Goal: Information Seeking & Learning: Compare options

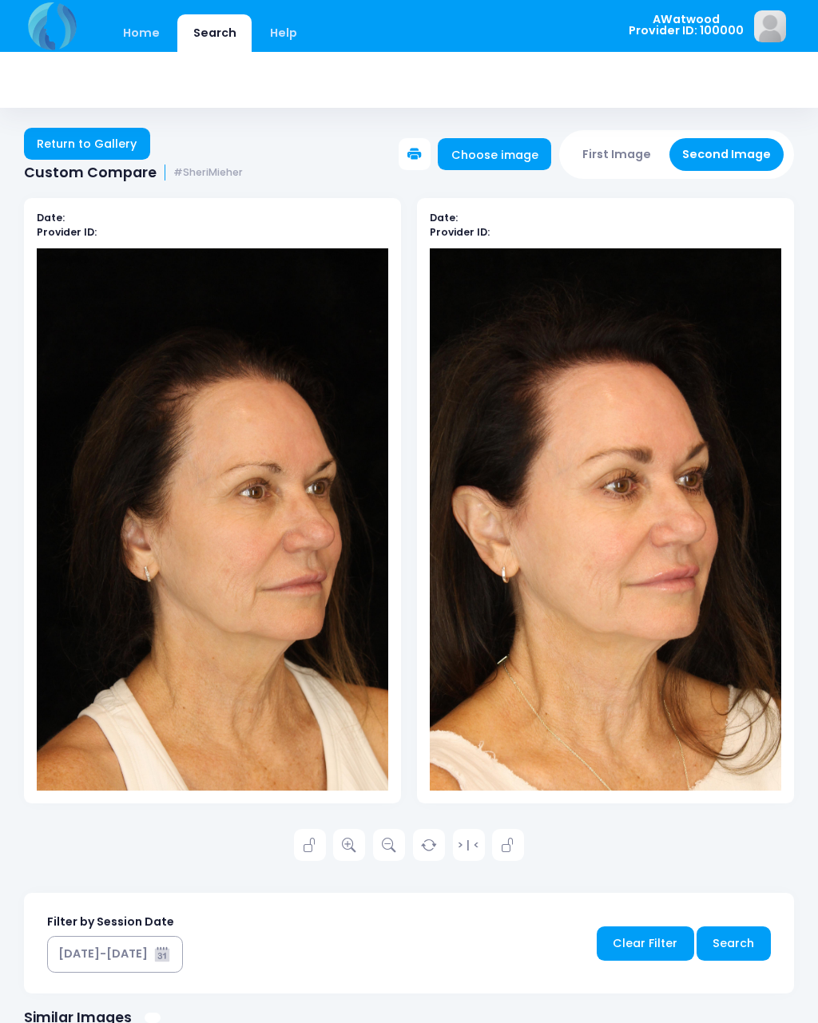
scroll to position [465, 0]
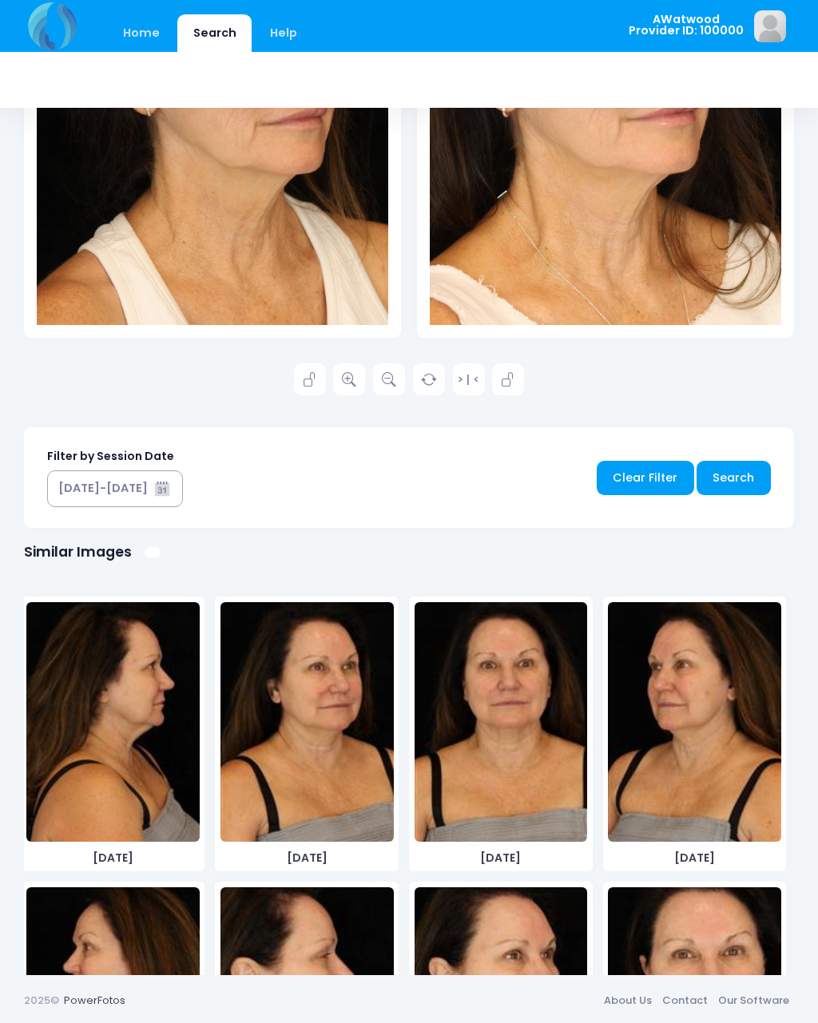
click at [131, 48] on link "Home" at bounding box center [141, 33] width 68 height 38
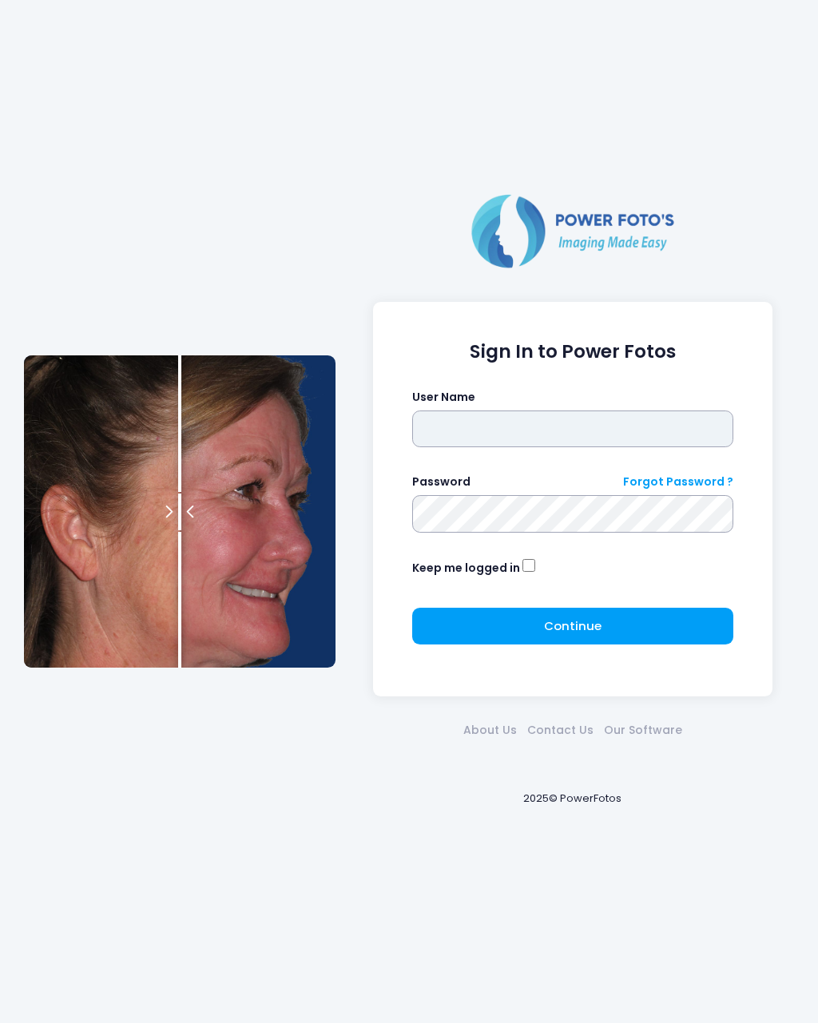
click at [588, 440] on input "text" at bounding box center [573, 428] width 322 height 37
type input "********"
click at [647, 632] on button "Continue Please wait..." at bounding box center [573, 626] width 322 height 37
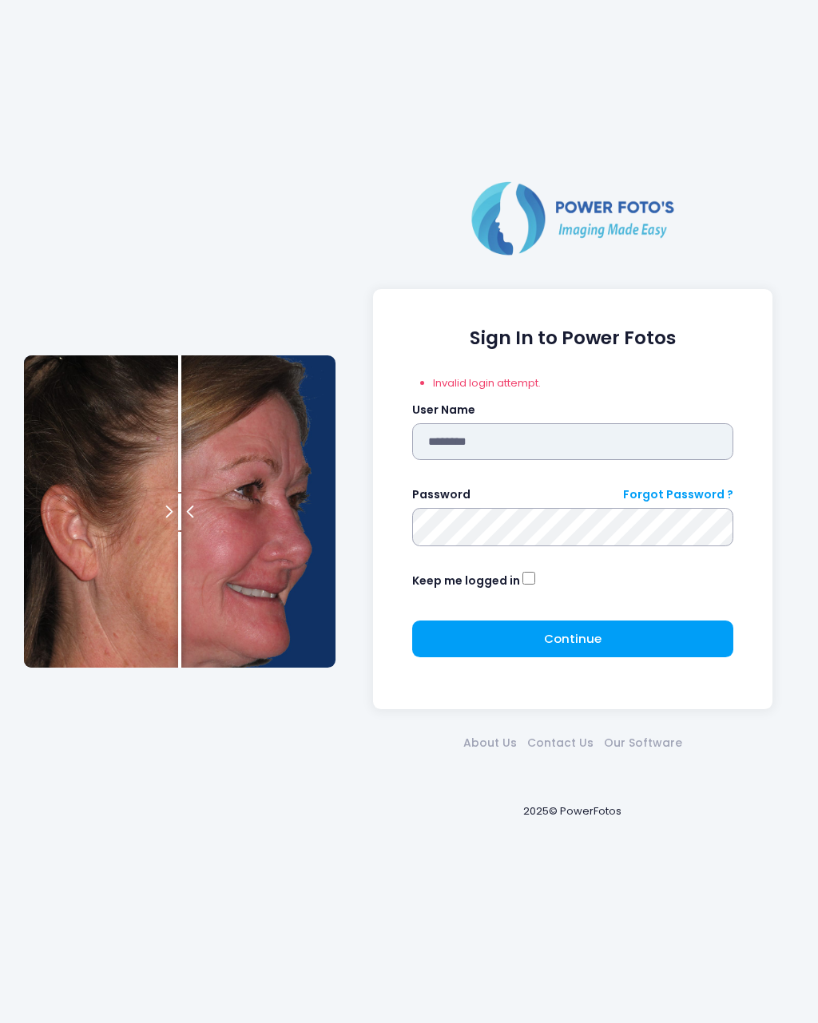
click at [601, 442] on input "********" at bounding box center [573, 441] width 322 height 37
click at [645, 648] on button "Continue Please wait..." at bounding box center [573, 638] width 322 height 37
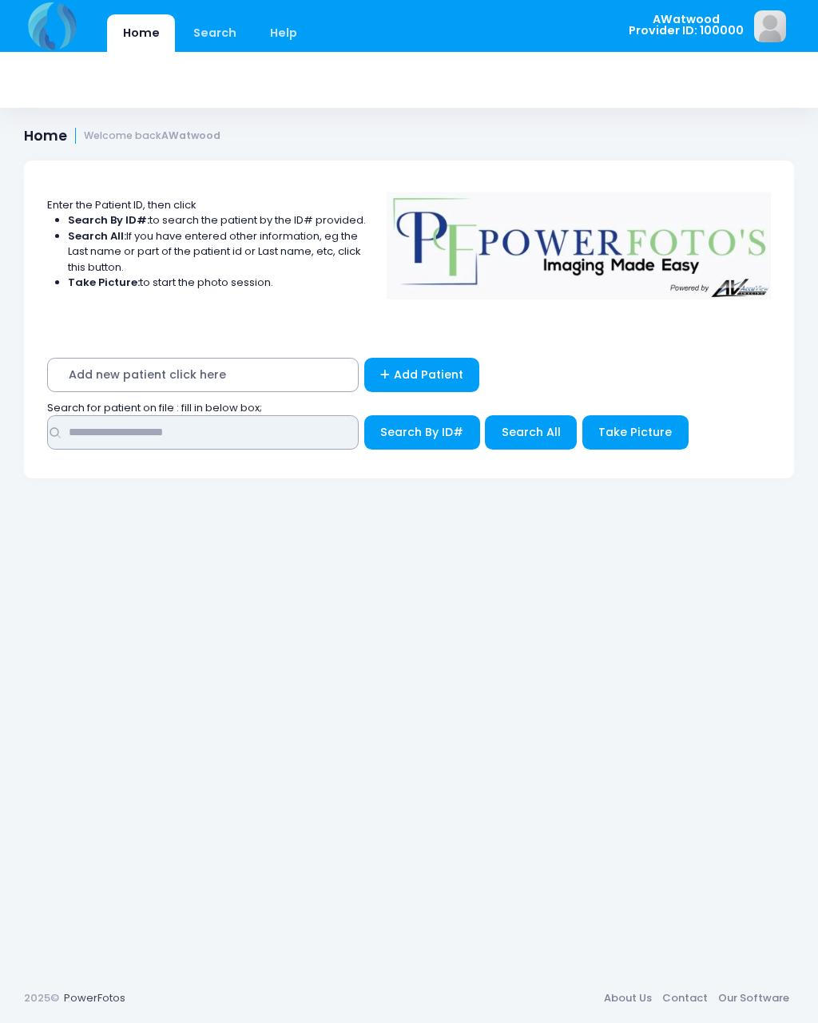
click at [100, 429] on input "text" at bounding box center [202, 432] width 311 height 34
type input "*******"
click at [541, 428] on span "Search All" at bounding box center [530, 432] width 59 height 16
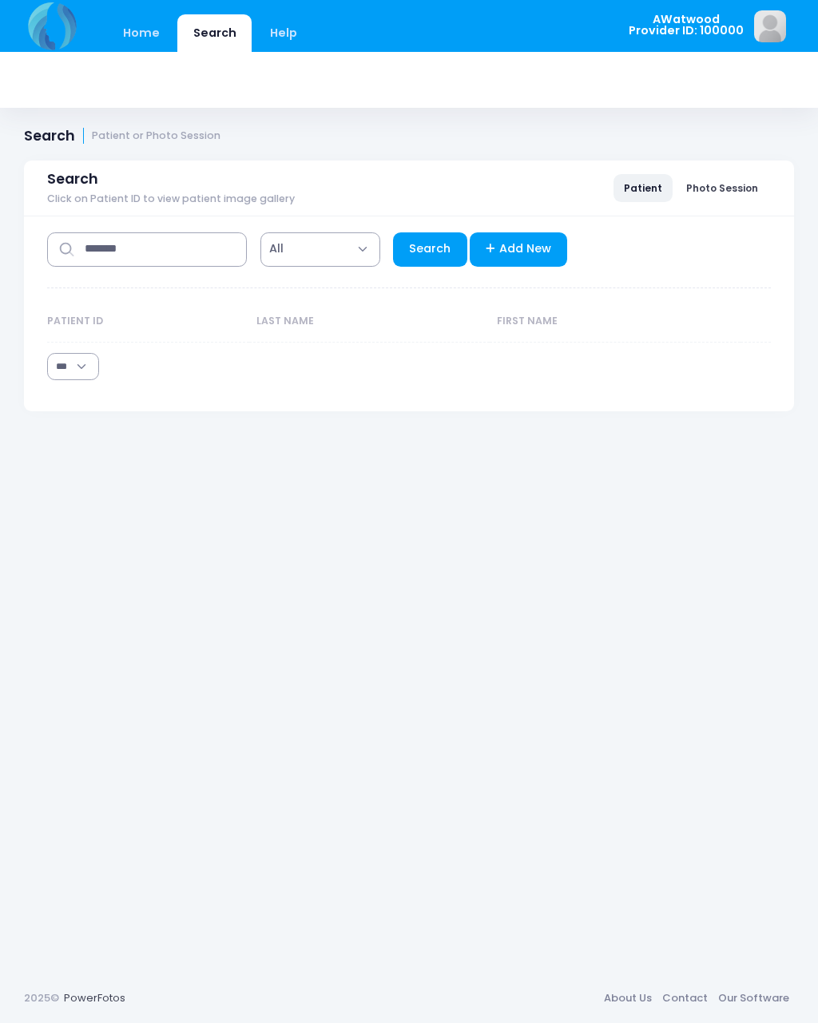
select select "***"
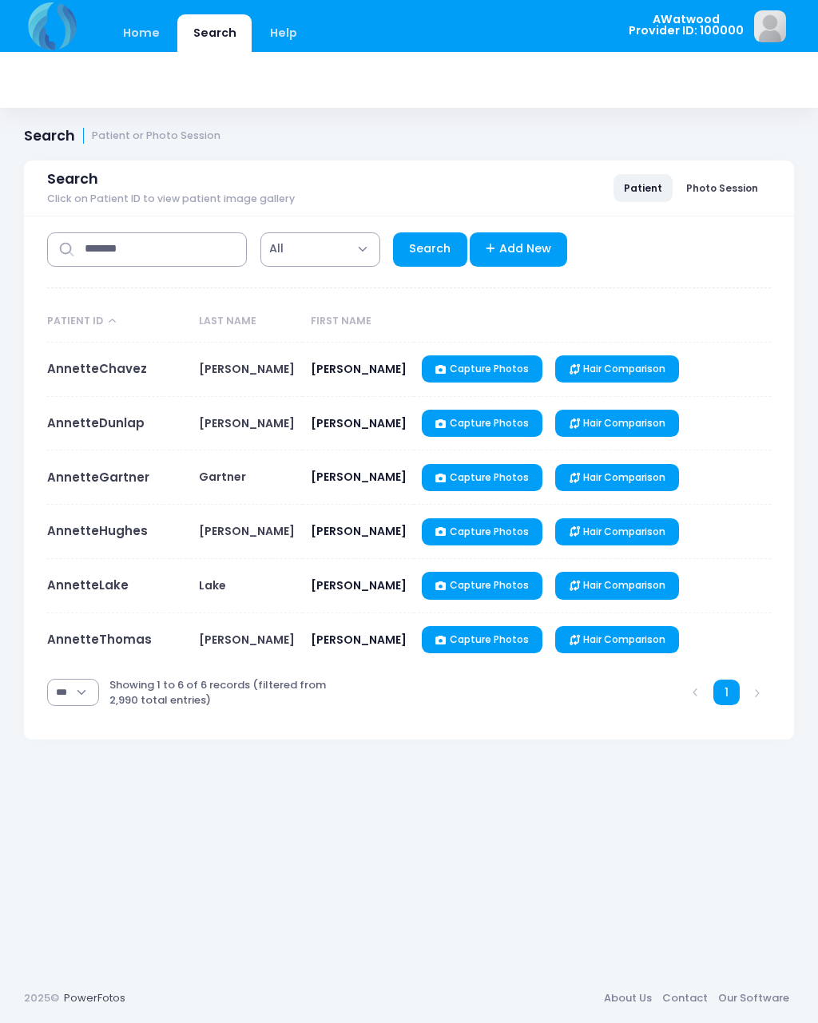
click at [58, 539] on link "AnnetteHughes" at bounding box center [97, 530] width 101 height 17
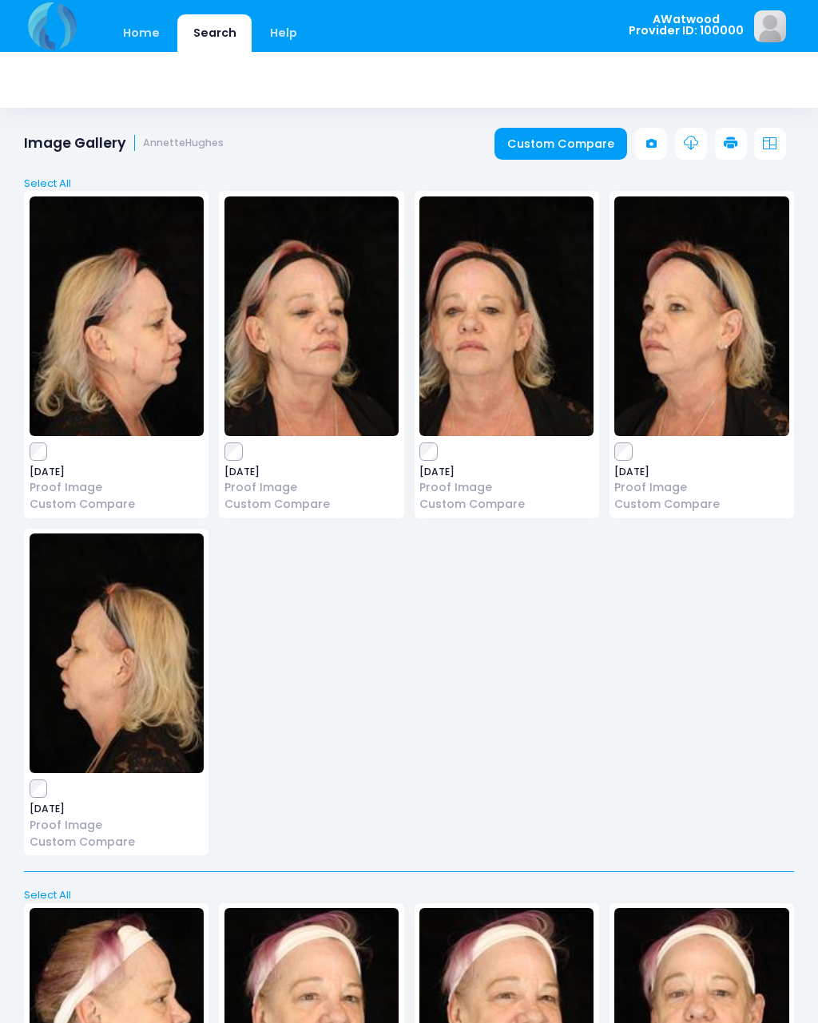
click at [600, 137] on link "Custom Compare" at bounding box center [560, 144] width 133 height 32
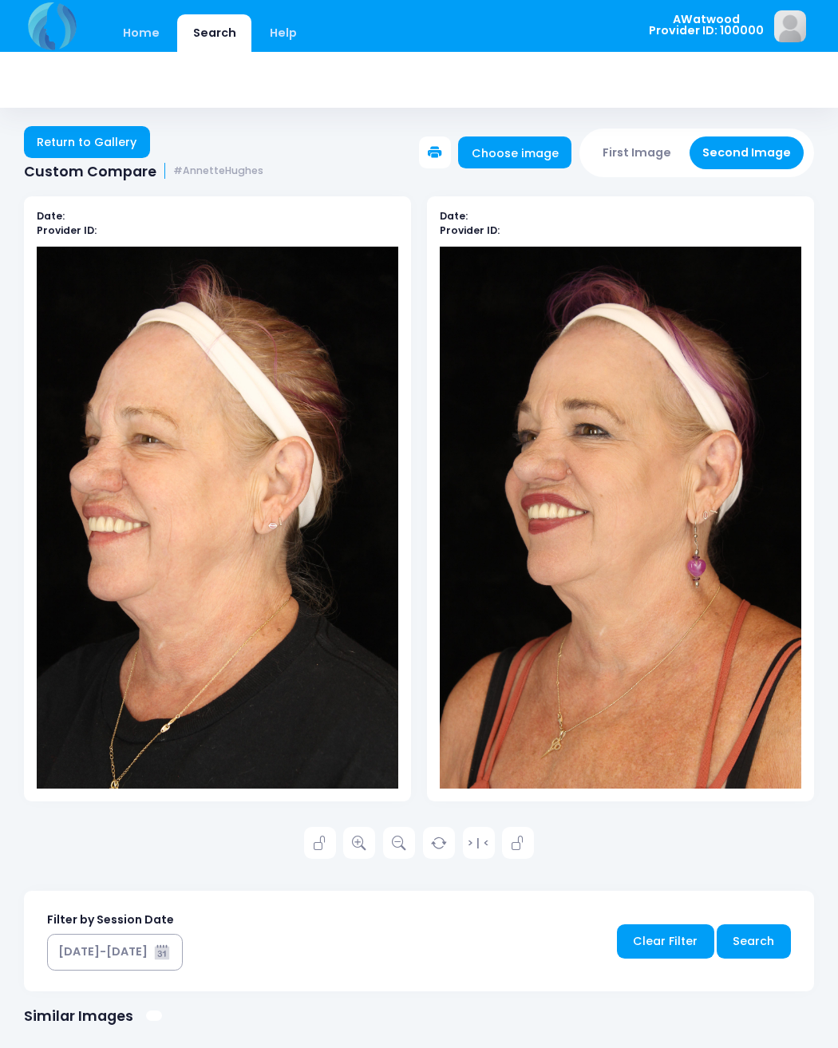
scroll to position [2, 0]
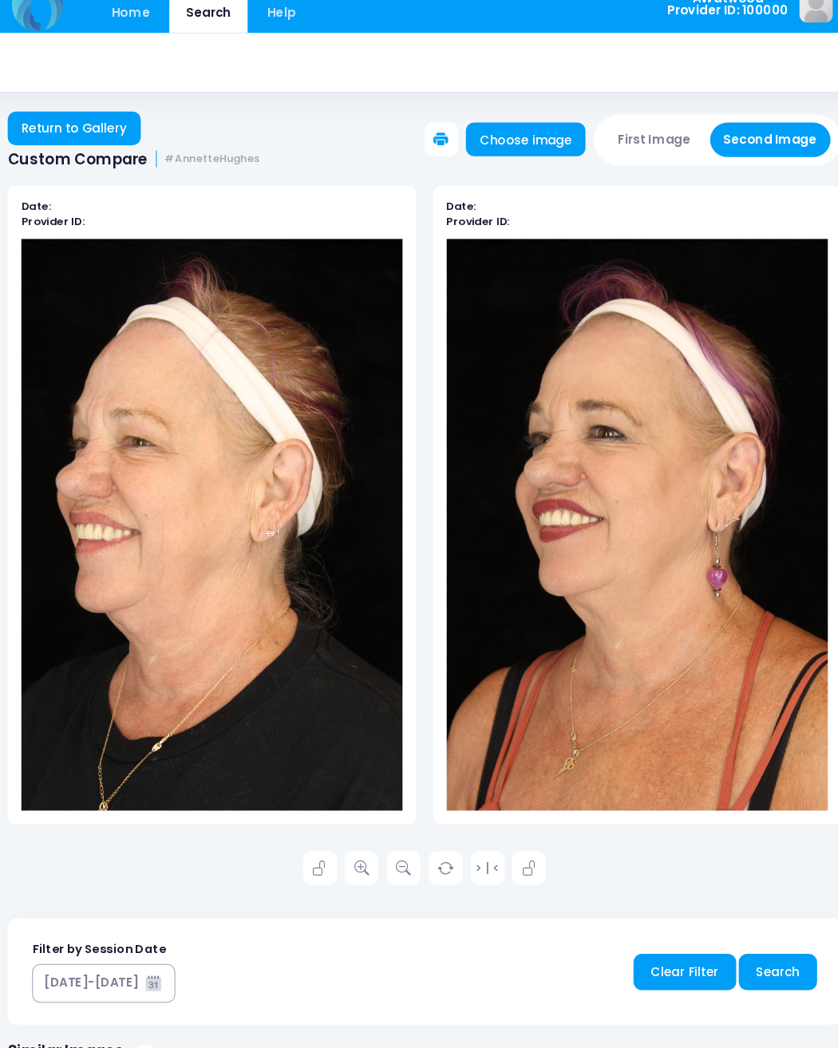
click at [126, 588] on img at bounding box center [218, 518] width 362 height 542
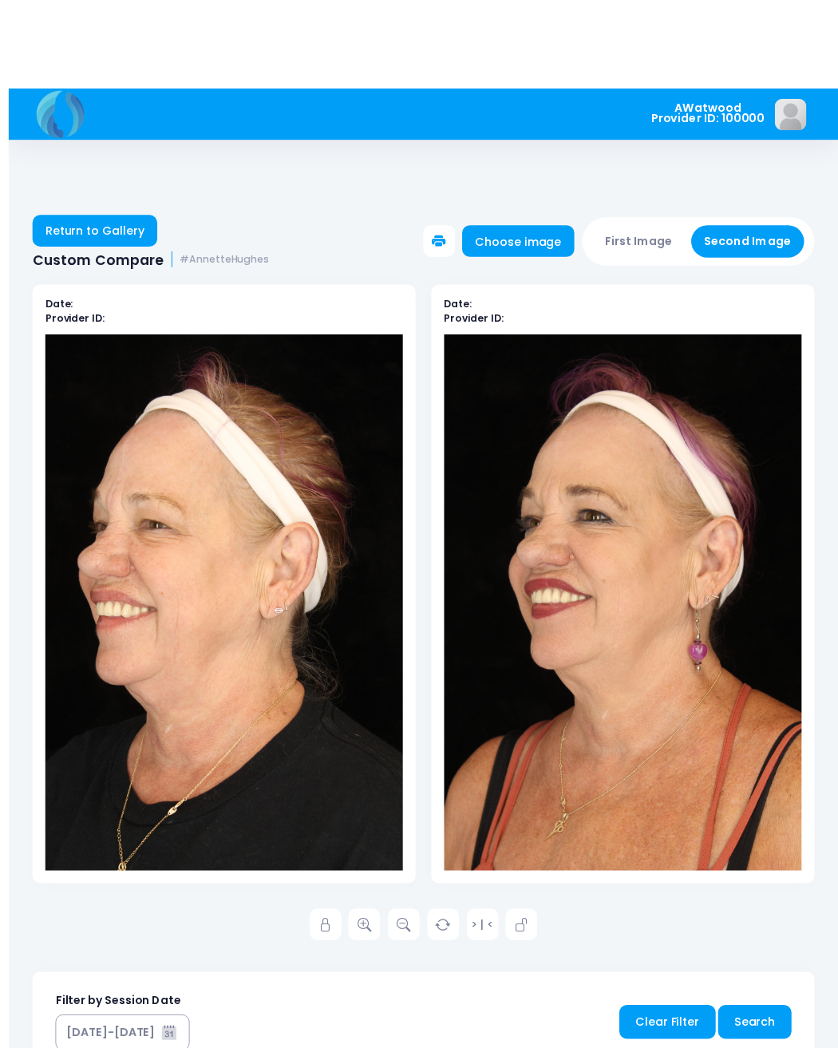
scroll to position [1, 0]
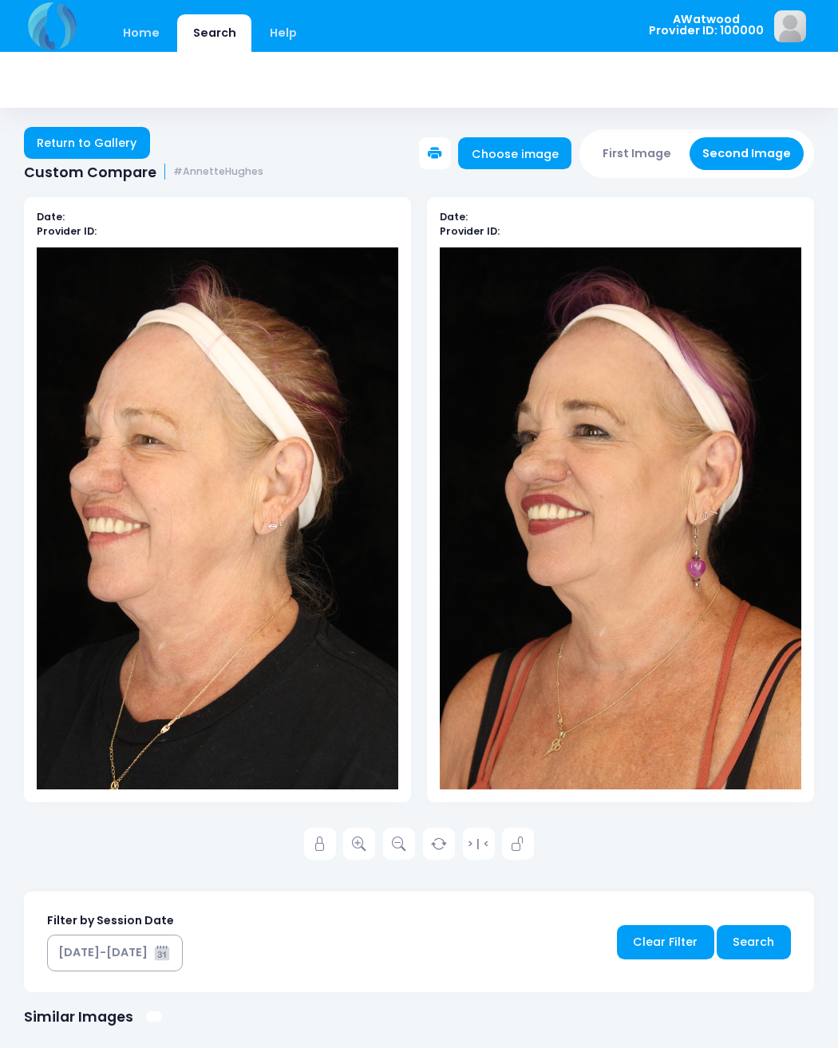
click at [348, 842] on link at bounding box center [359, 844] width 32 height 32
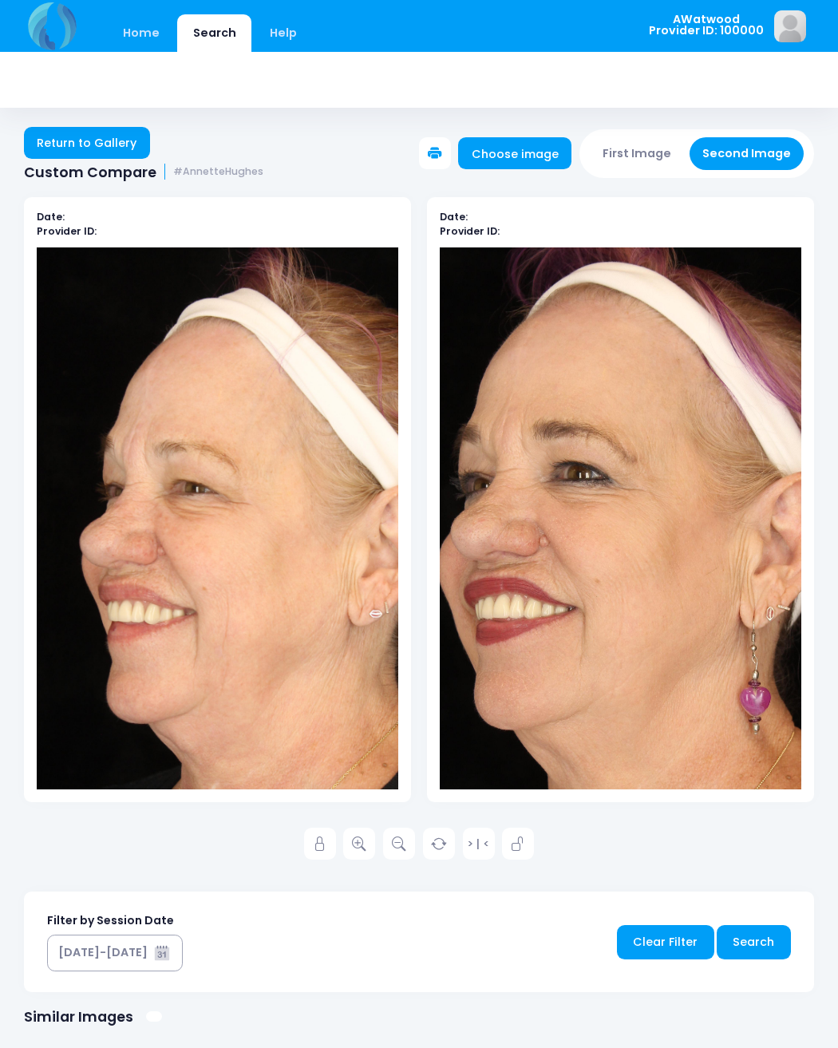
click at [60, 141] on link "Return to Gallery" at bounding box center [87, 143] width 126 height 32
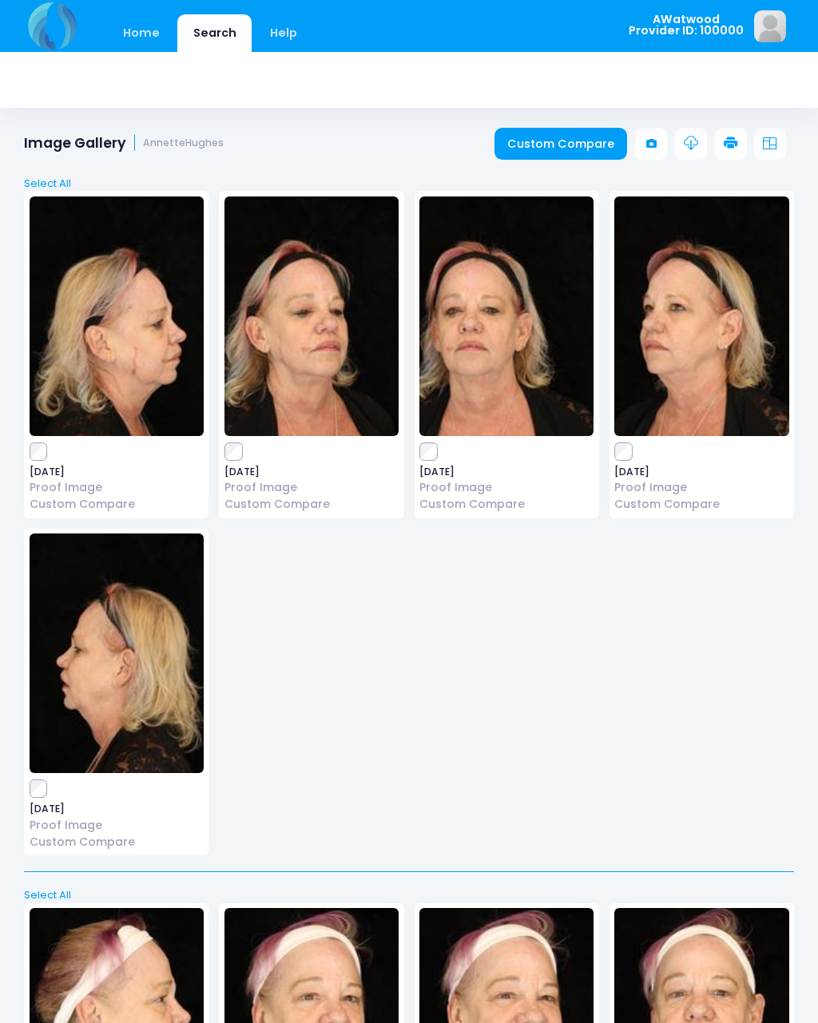
click at [568, 149] on link "Custom Compare" at bounding box center [560, 144] width 133 height 32
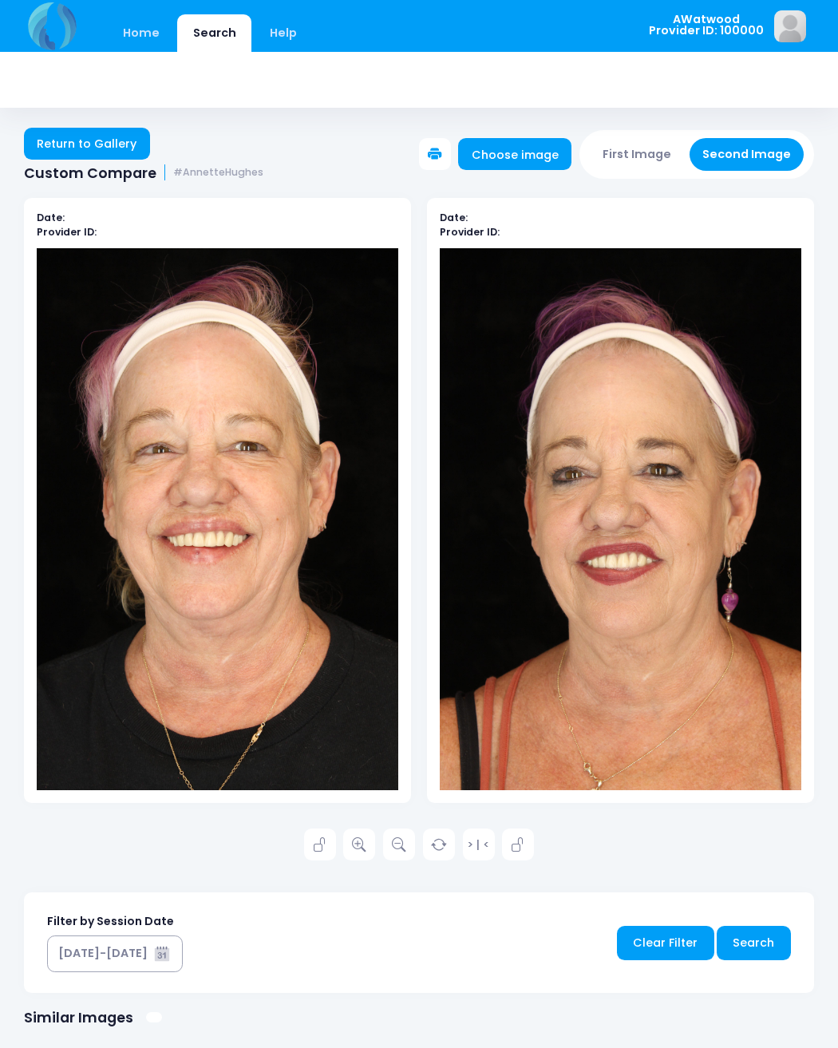
scroll to position [2, 0]
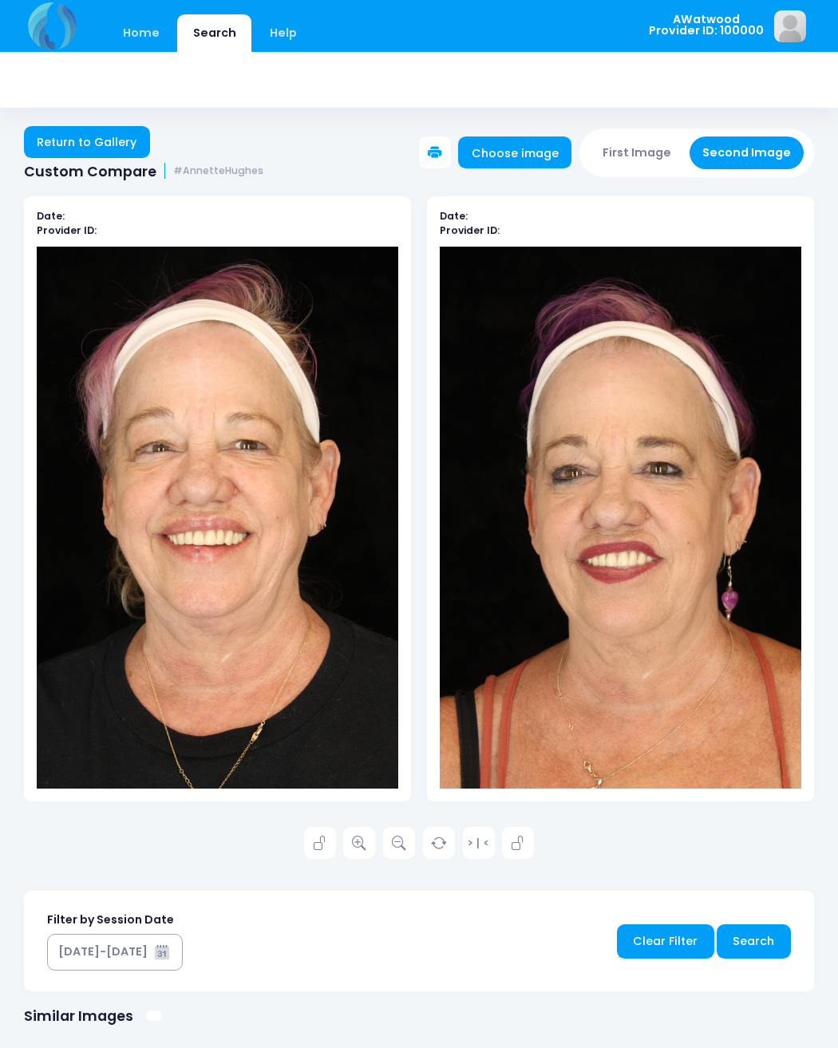
click at [170, 700] on img at bounding box center [218, 518] width 362 height 542
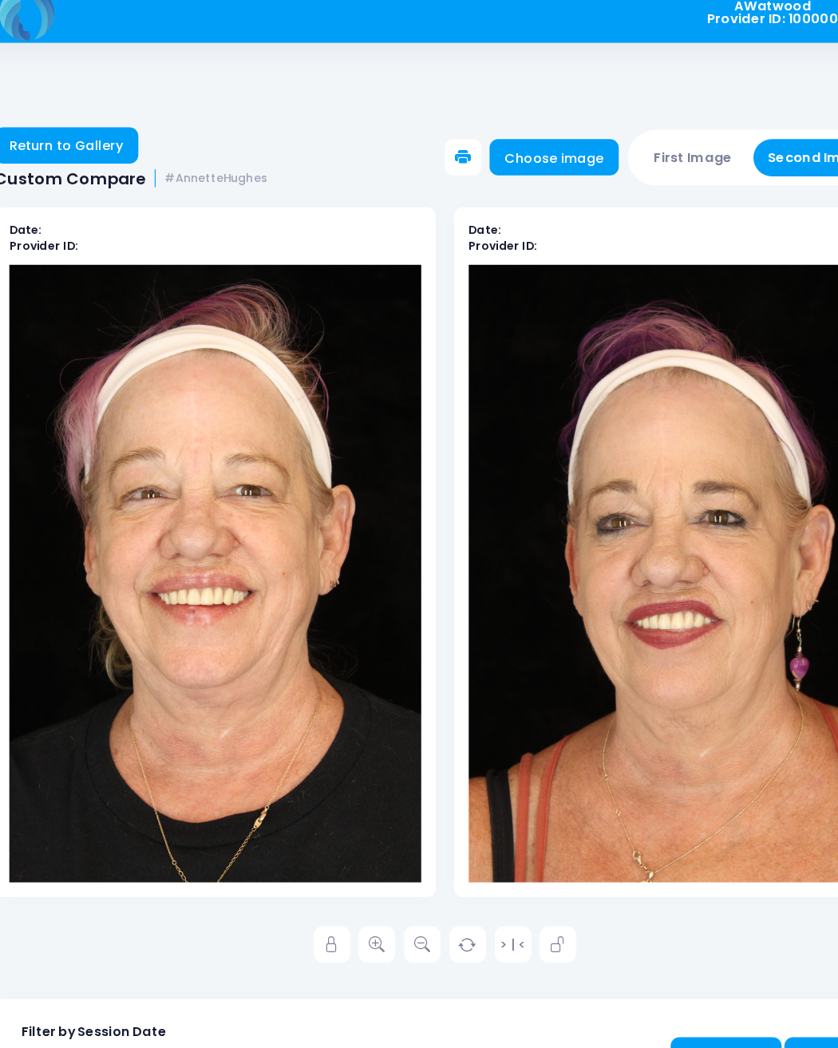
scroll to position [0, 0]
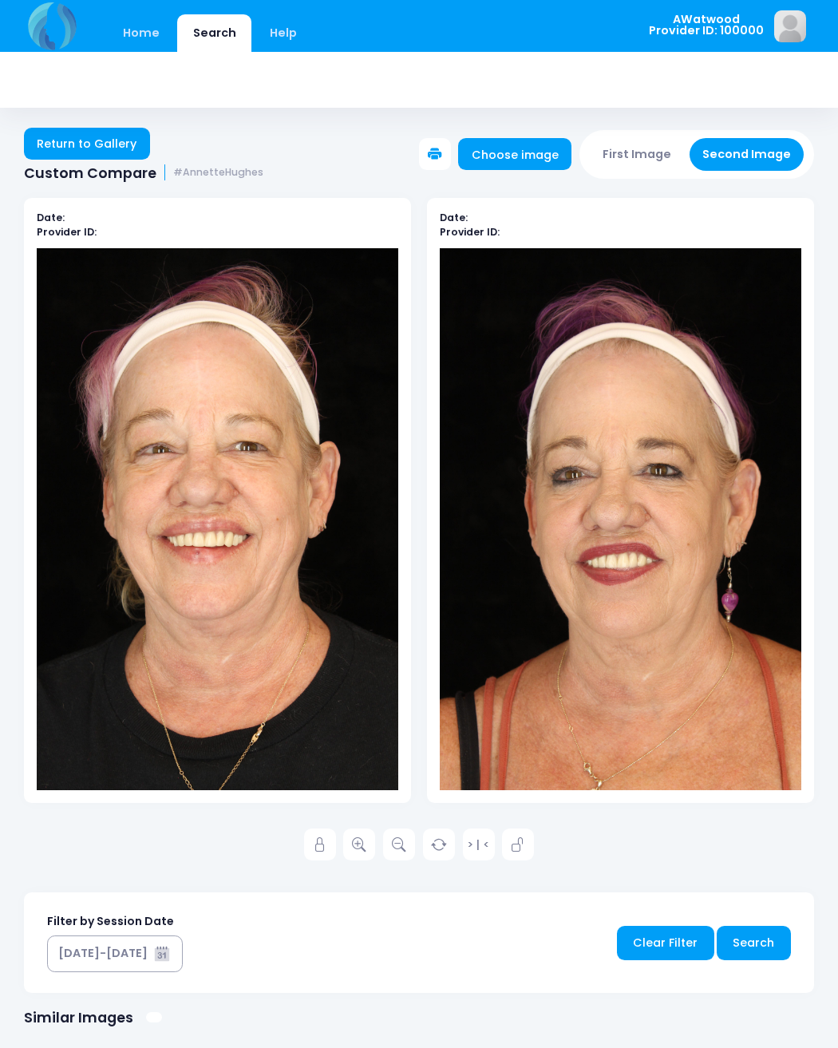
click at [198, 584] on img at bounding box center [218, 519] width 362 height 542
click at [359, 838] on icon at bounding box center [359, 845] width 14 height 14
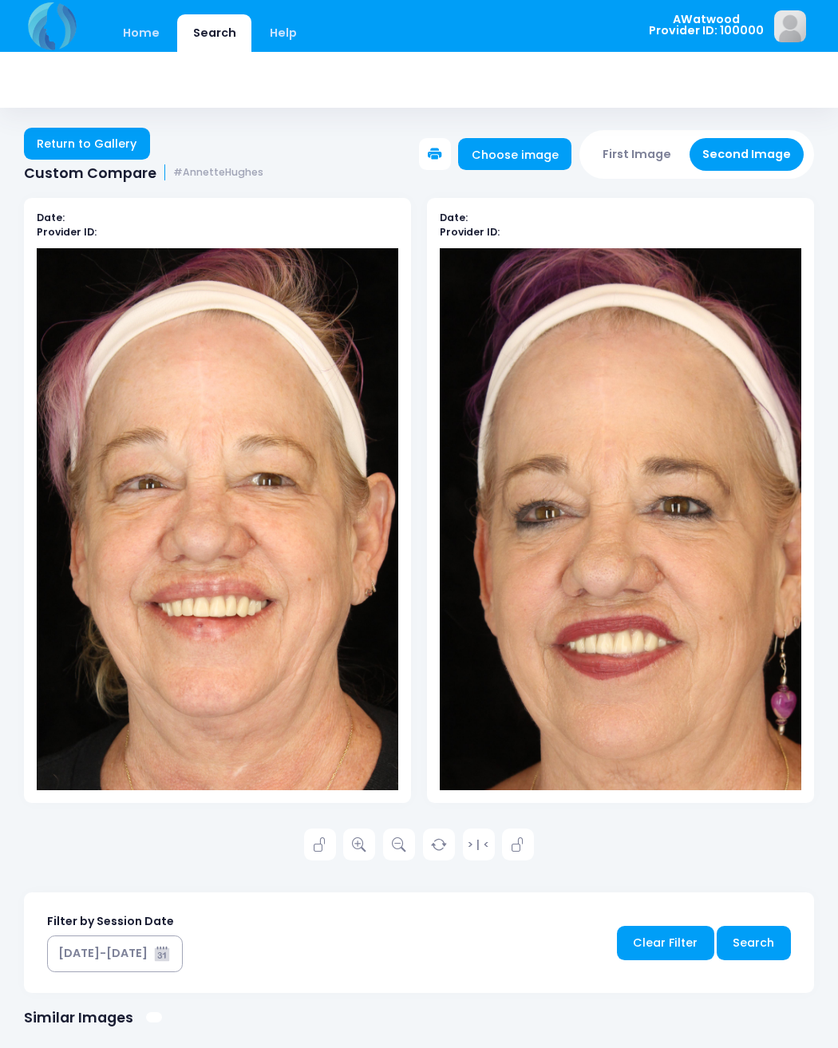
click at [65, 151] on link "Return to Gallery" at bounding box center [87, 144] width 126 height 32
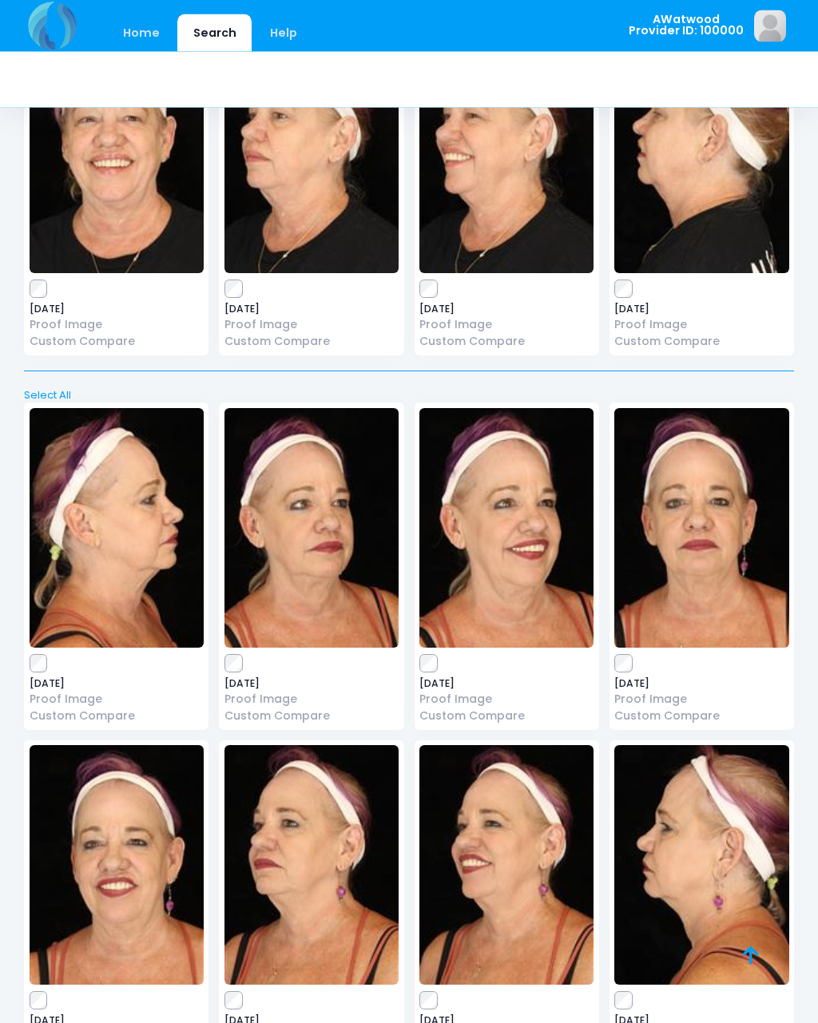
scroll to position [1297, 0]
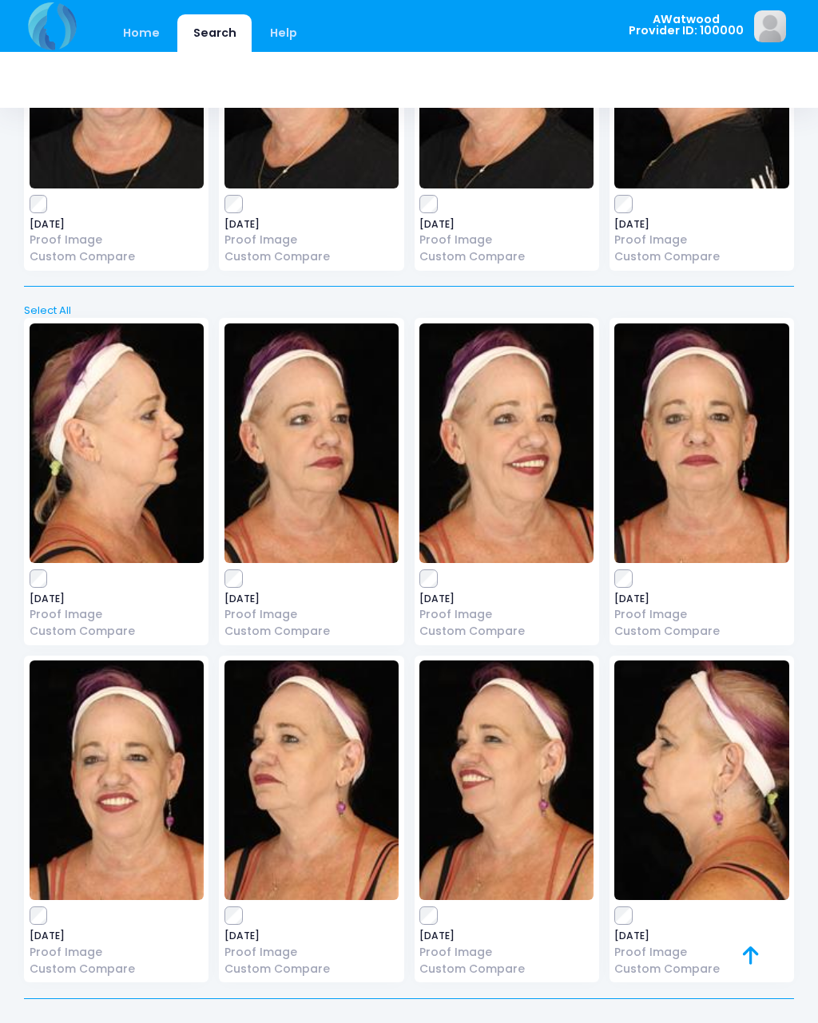
click at [505, 961] on link "Custom Compare" at bounding box center [506, 969] width 174 height 17
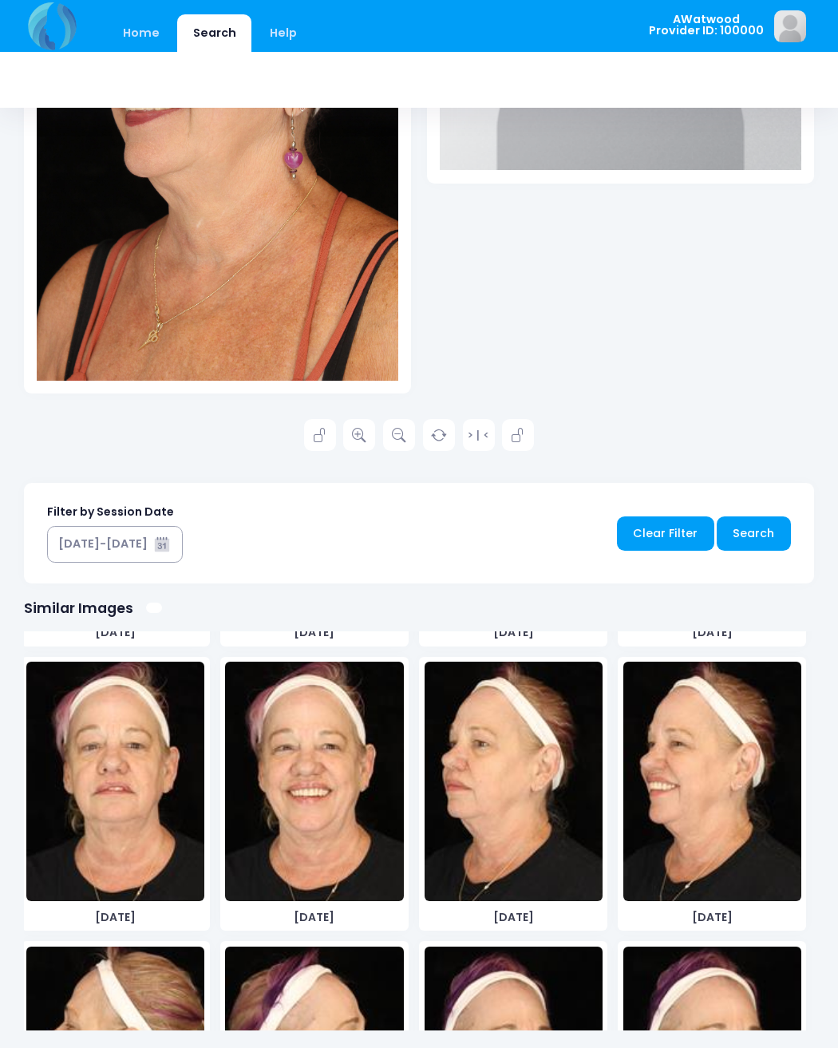
scroll to position [561, 0]
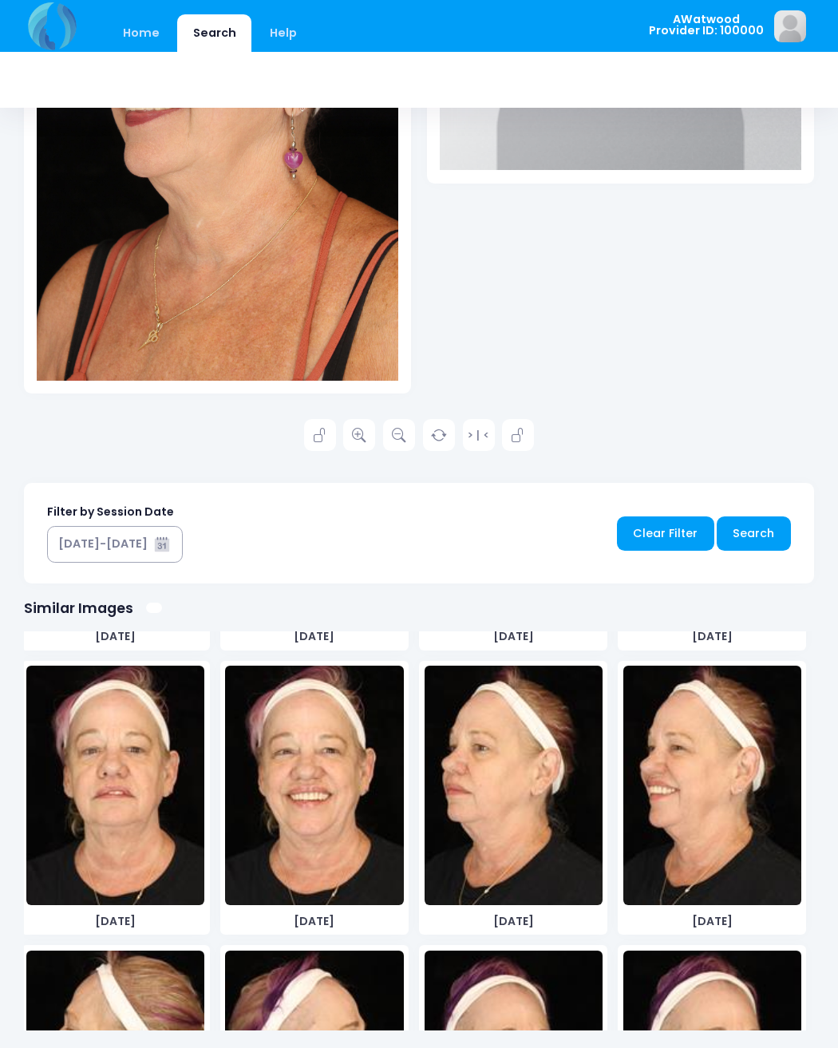
click at [491, 850] on img at bounding box center [514, 786] width 178 height 240
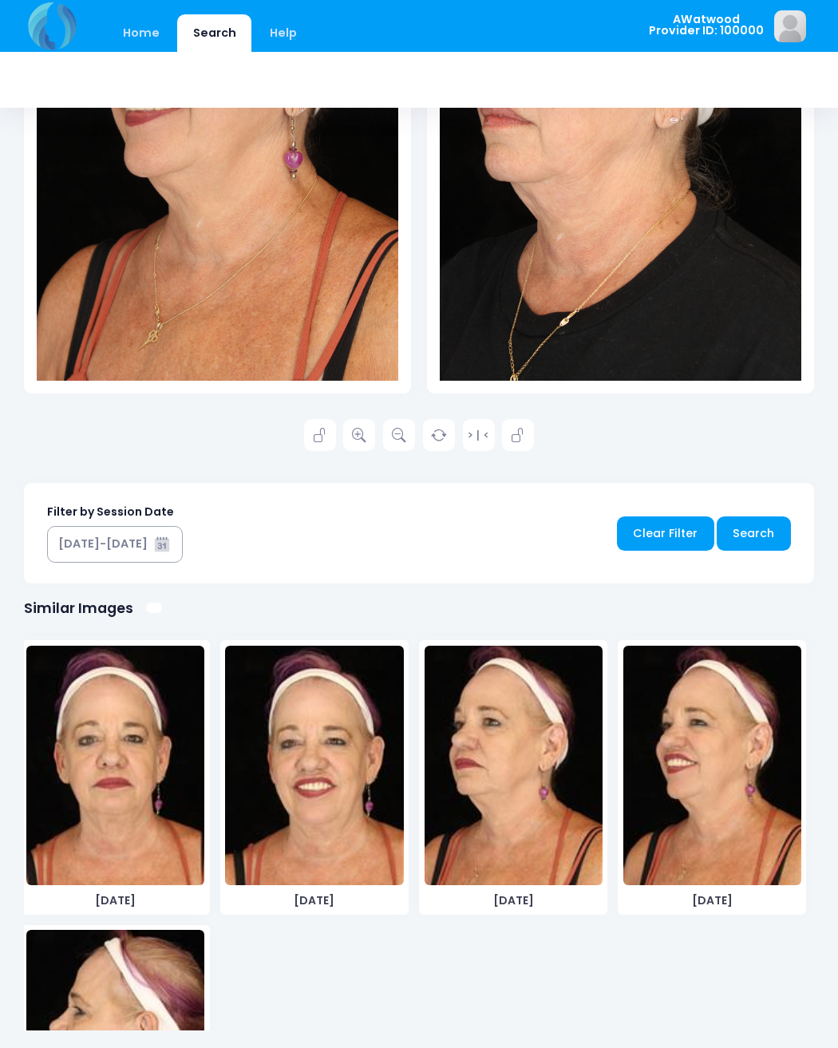
scroll to position [1166, 0]
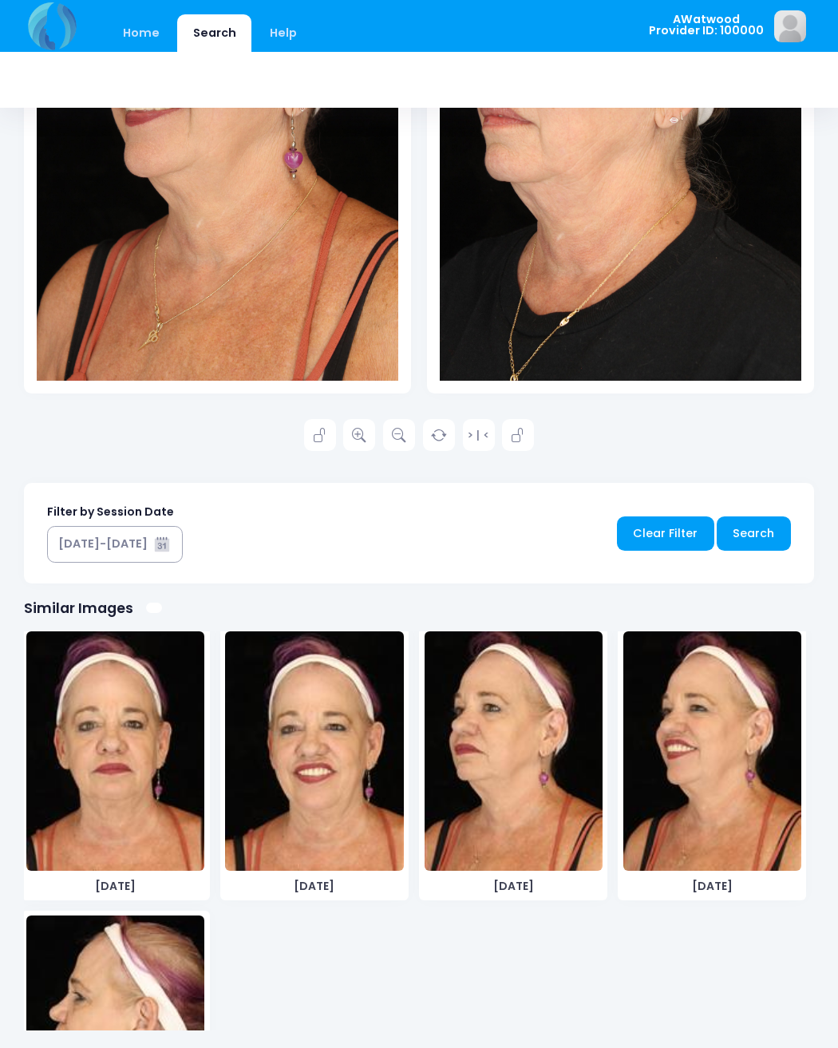
click at [501, 778] on img at bounding box center [514, 752] width 178 height 240
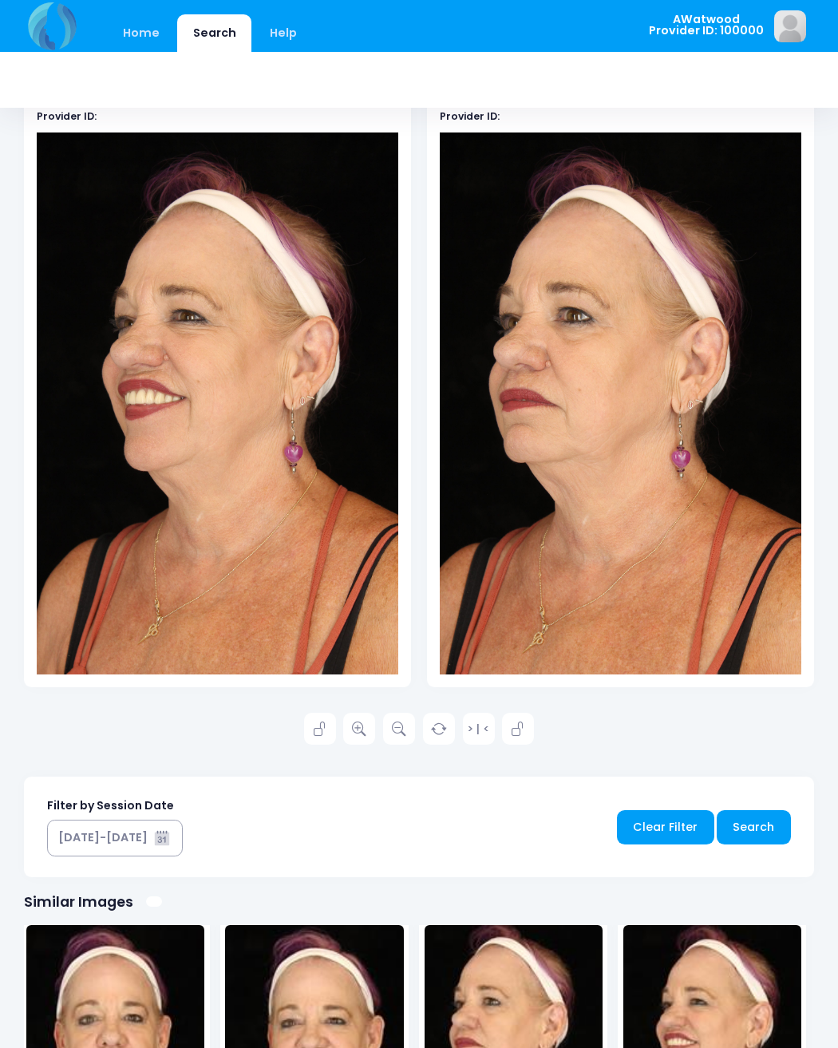
scroll to position [0, 0]
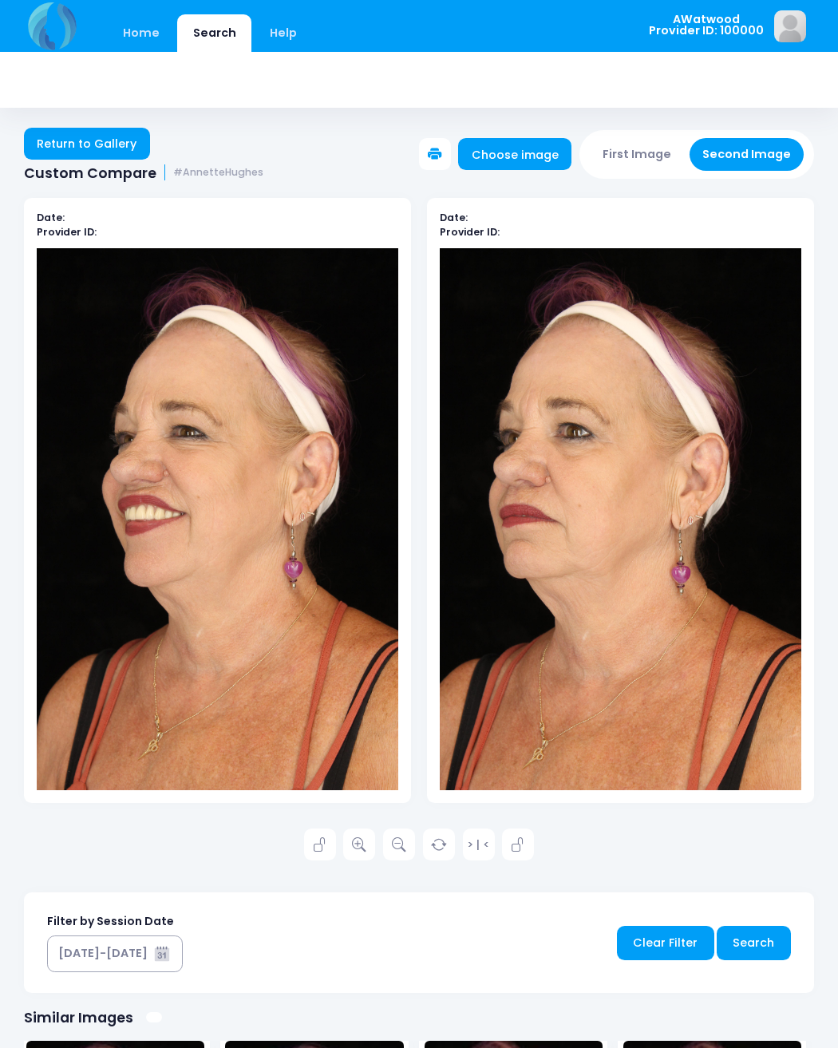
click at [632, 150] on button "First Image" at bounding box center [637, 154] width 95 height 33
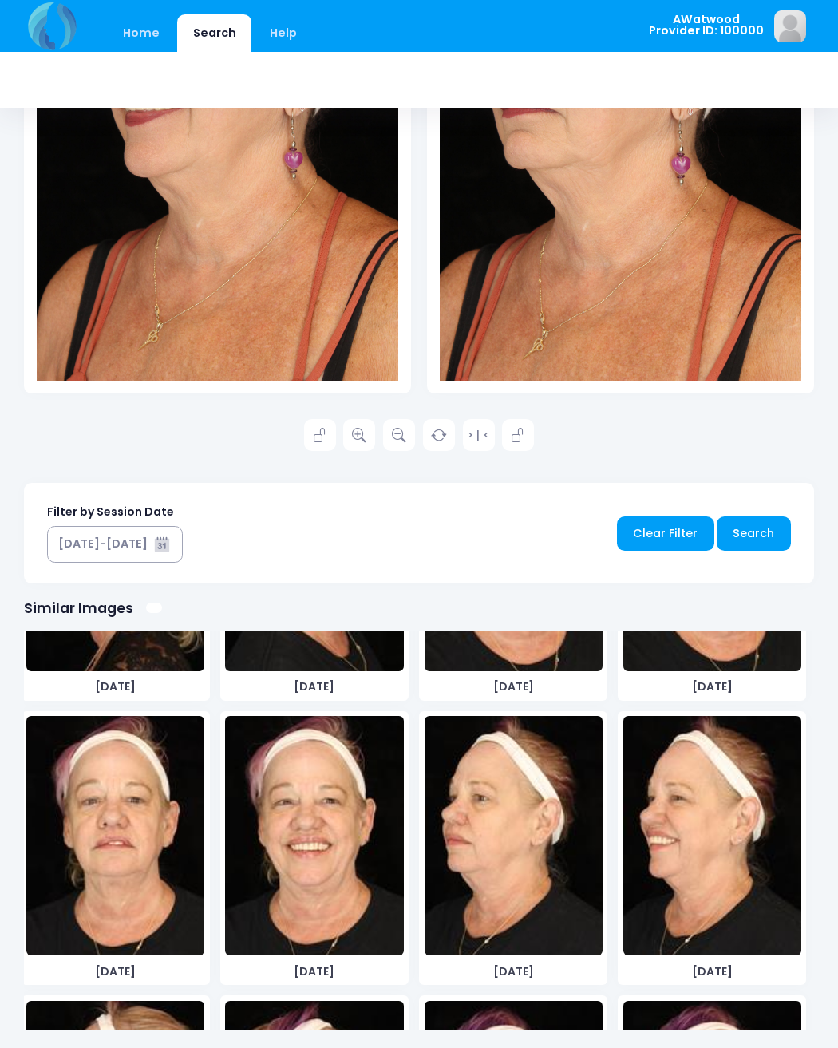
scroll to position [507, 0]
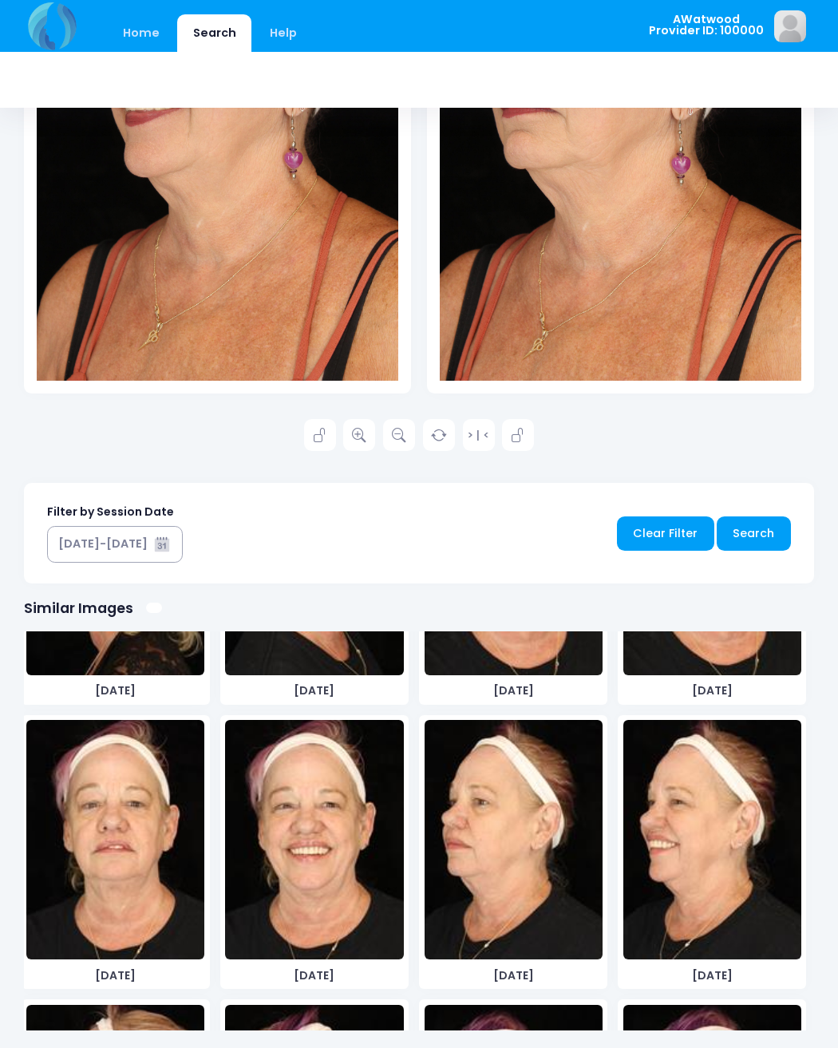
click at [528, 877] on img at bounding box center [514, 840] width 178 height 240
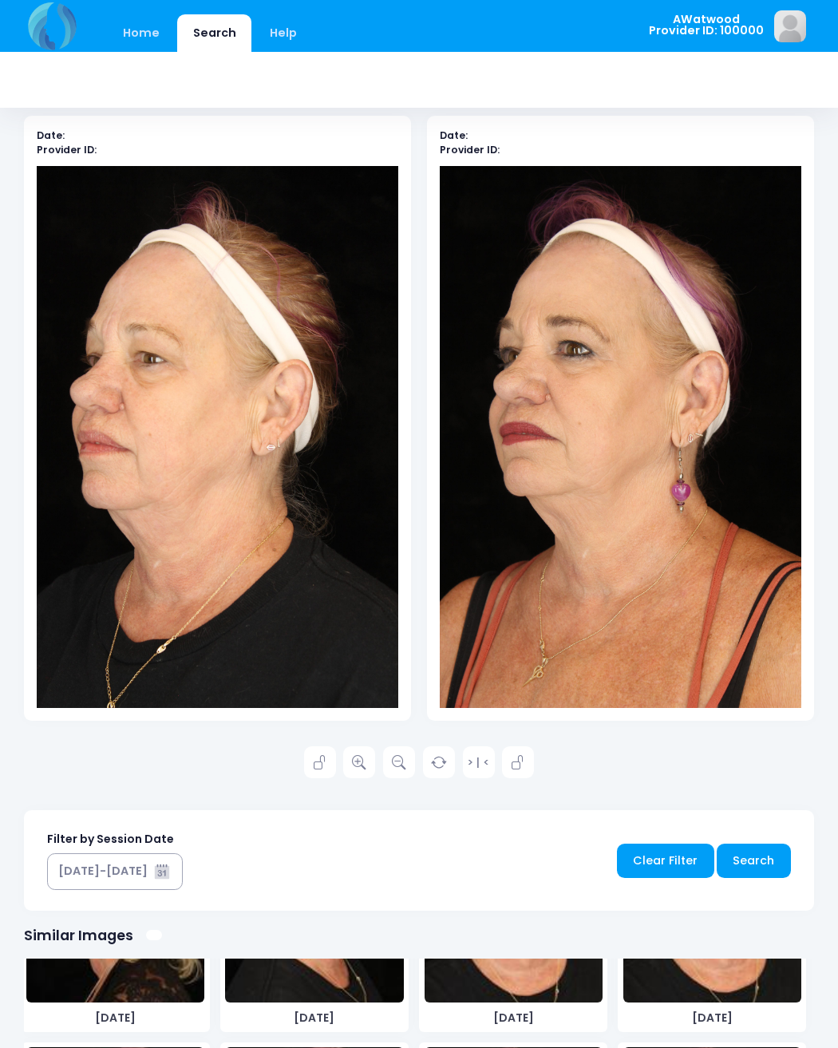
scroll to position [72, 0]
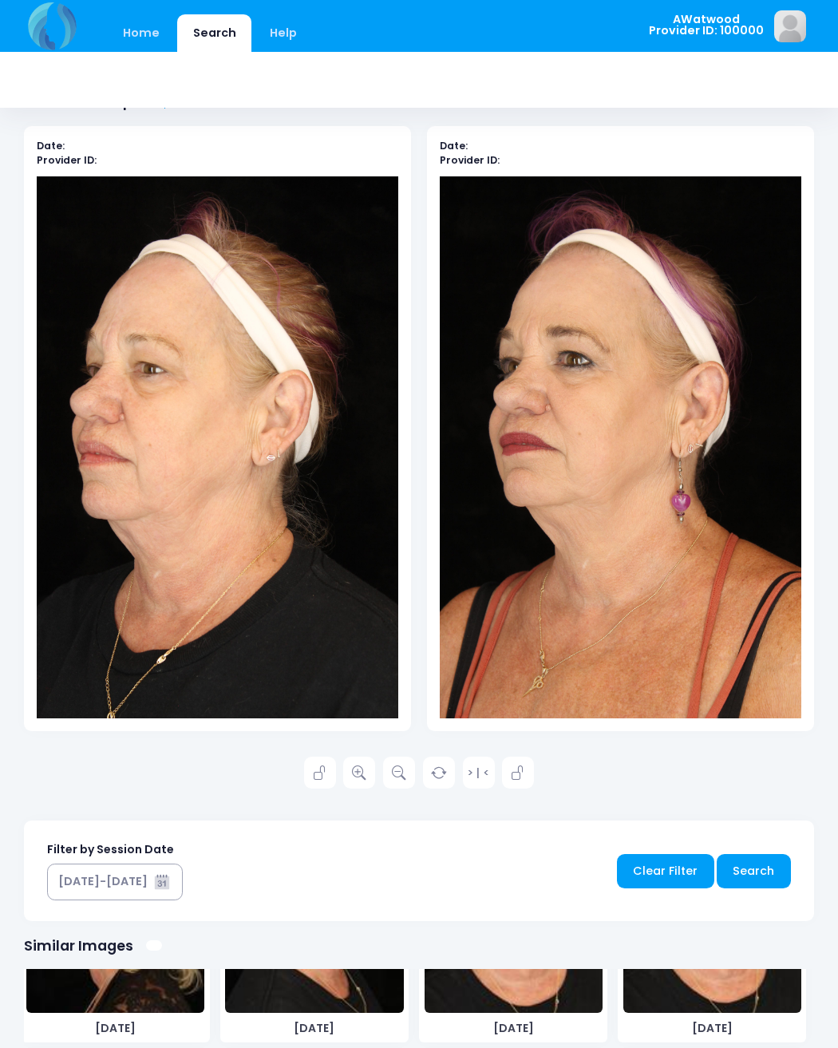
click at [346, 775] on link at bounding box center [359, 773] width 32 height 32
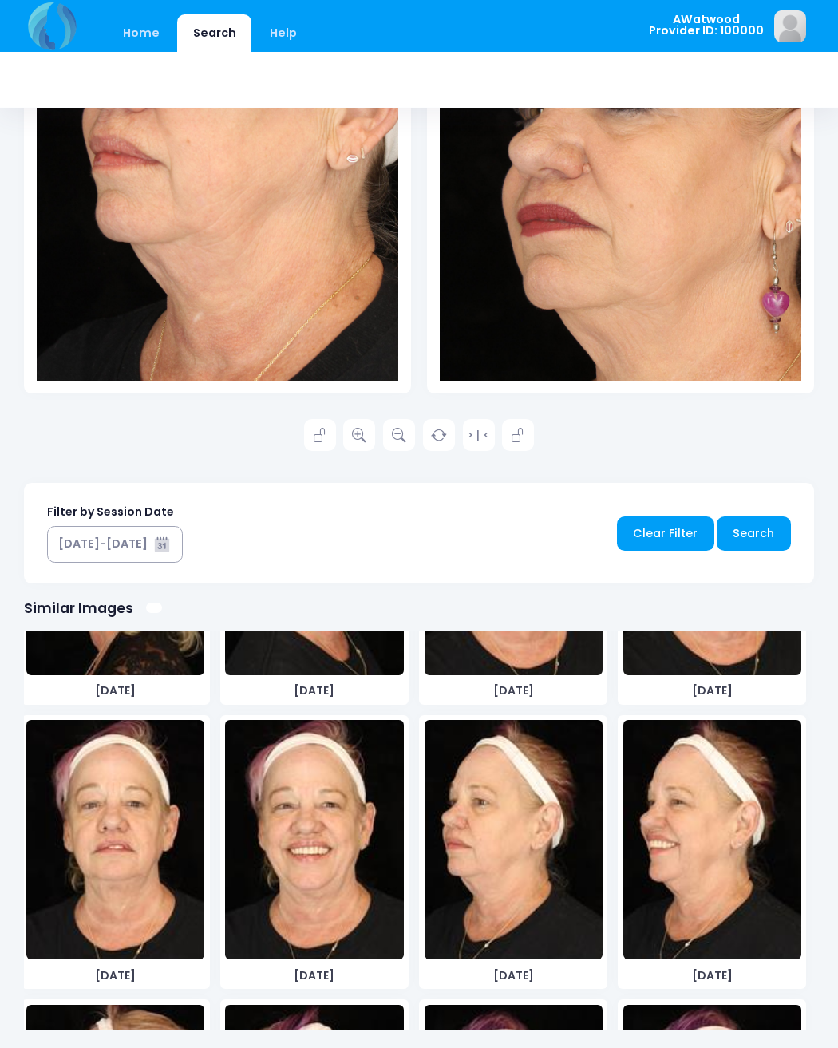
scroll to position [410, 0]
click at [702, 818] on img at bounding box center [713, 840] width 178 height 240
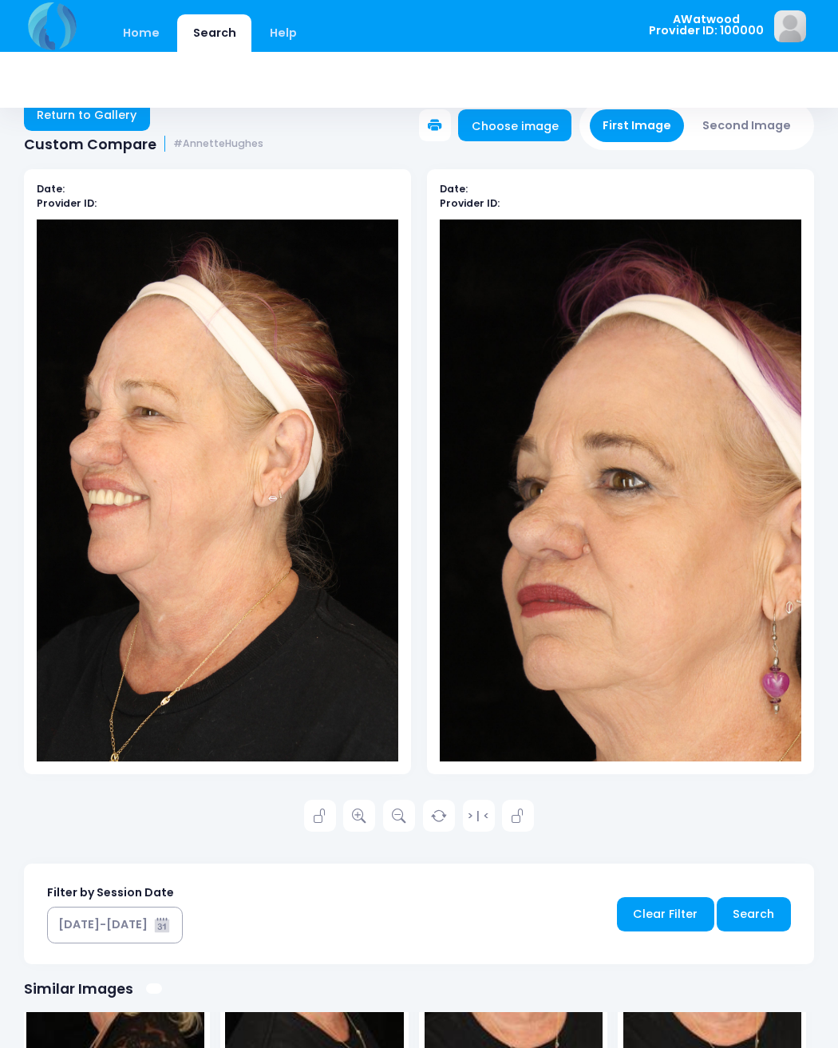
click at [765, 122] on button "Second Image" at bounding box center [747, 125] width 115 height 33
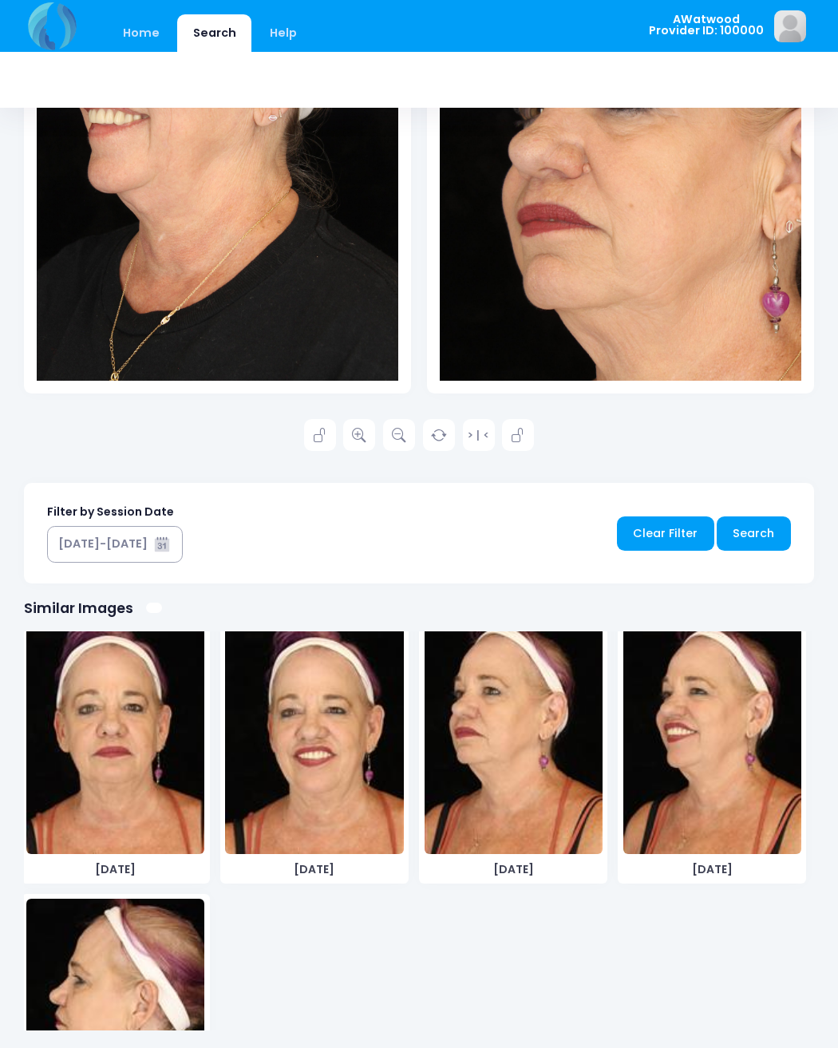
scroll to position [1156, 0]
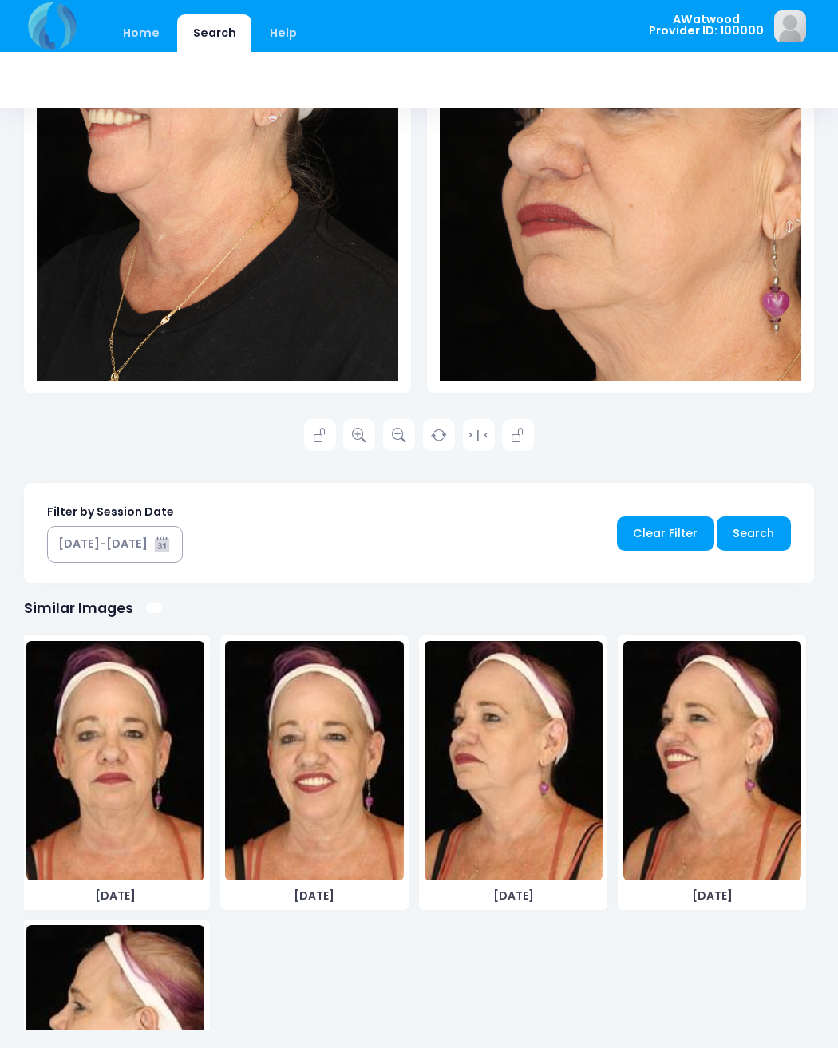
click at [719, 791] on img at bounding box center [713, 761] width 178 height 240
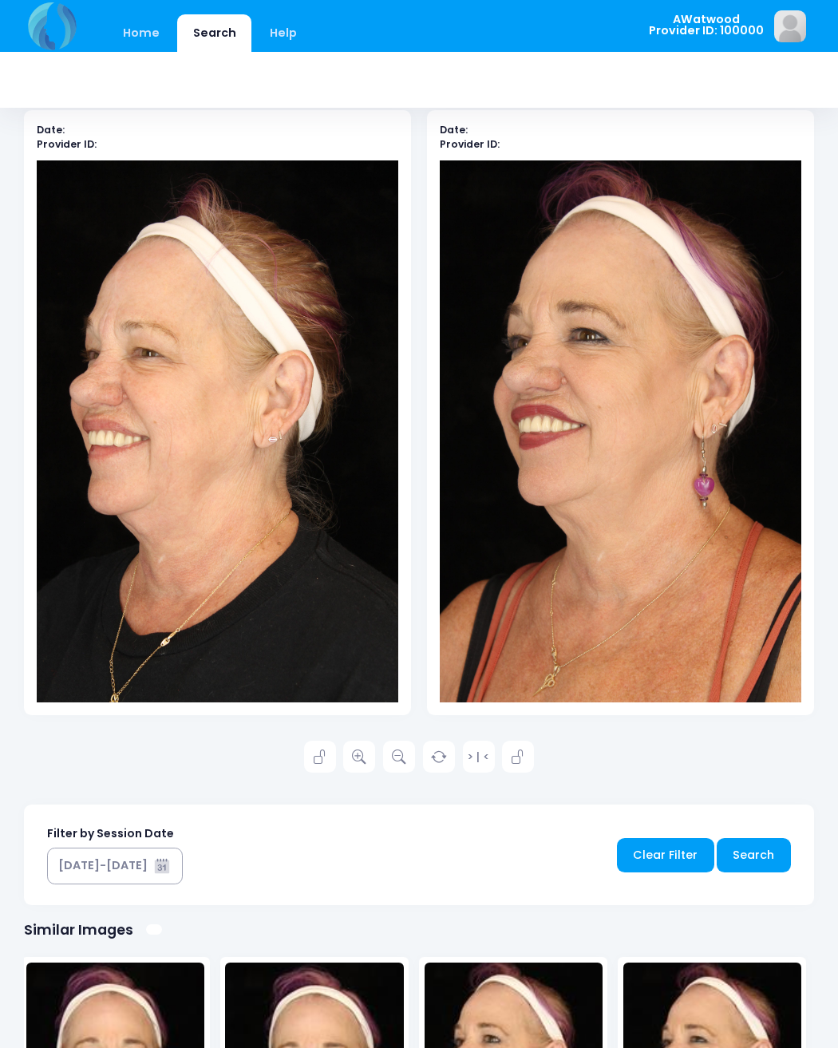
scroll to position [72, 0]
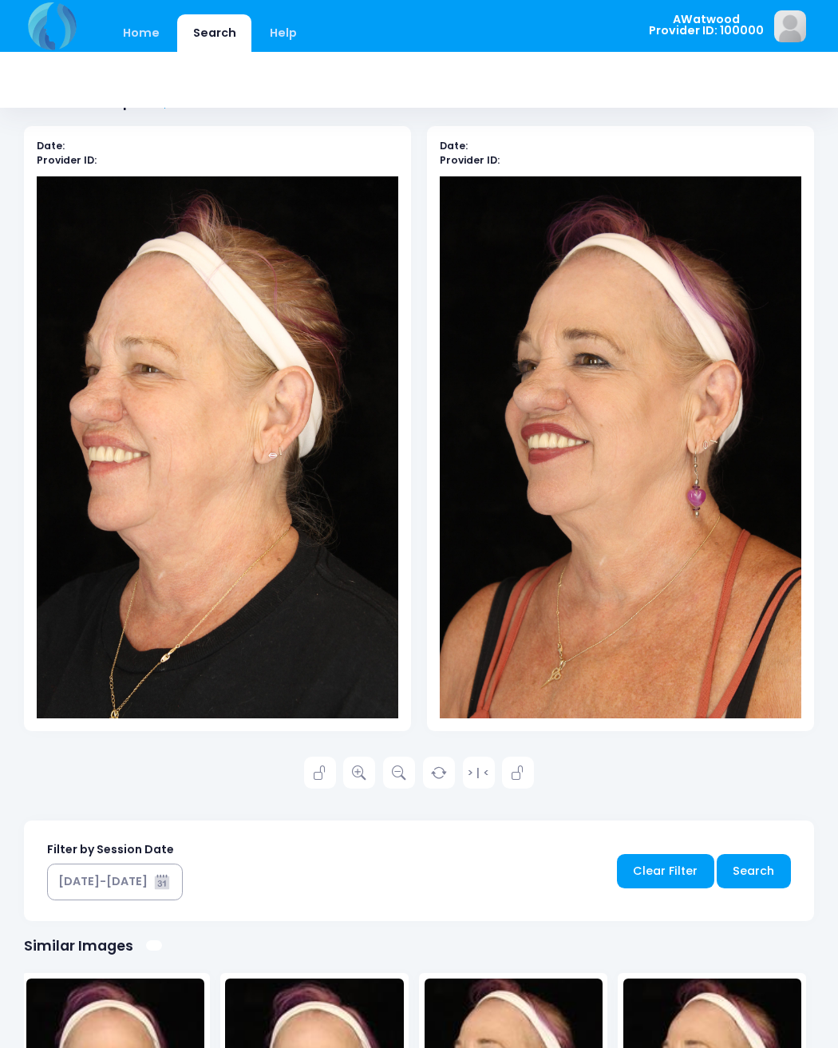
click at [363, 770] on icon at bounding box center [359, 773] width 14 height 14
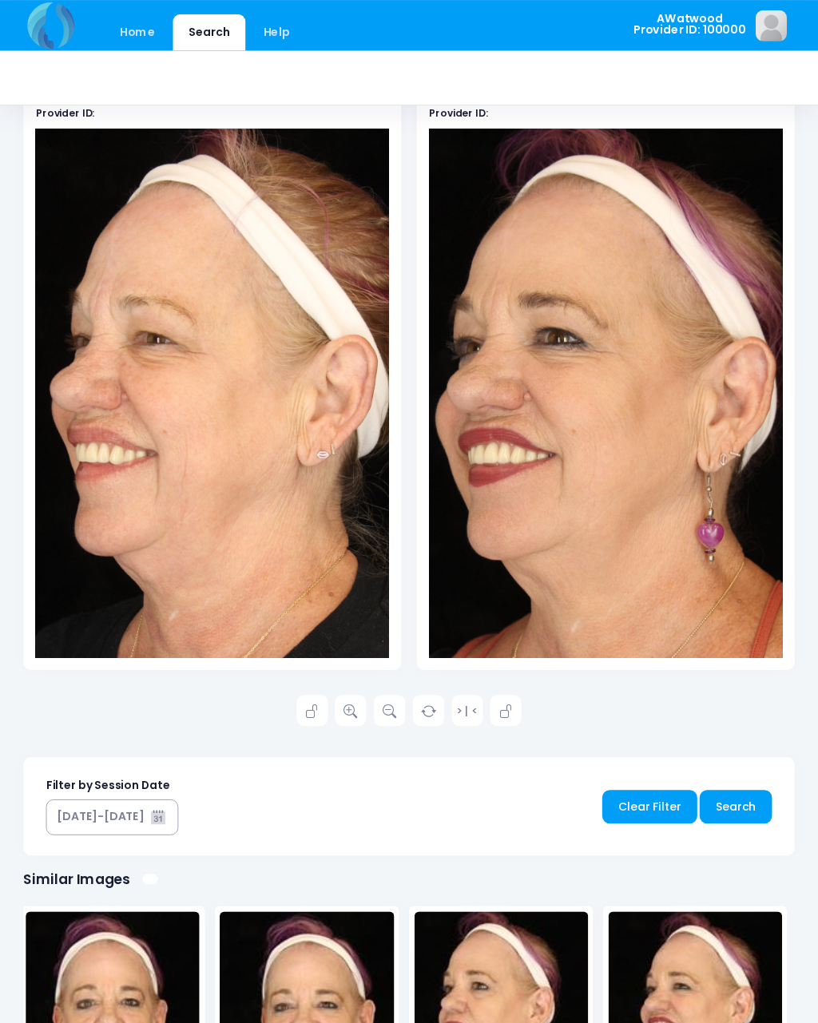
scroll to position [1131, 0]
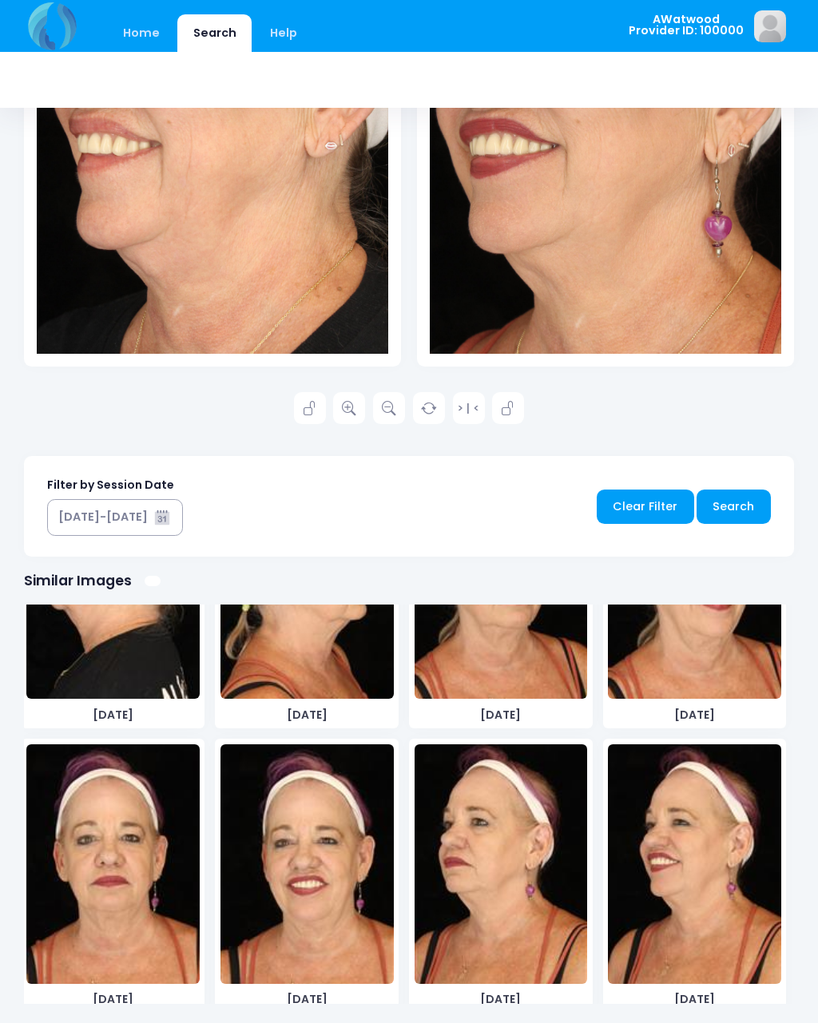
scroll to position [1035, 0]
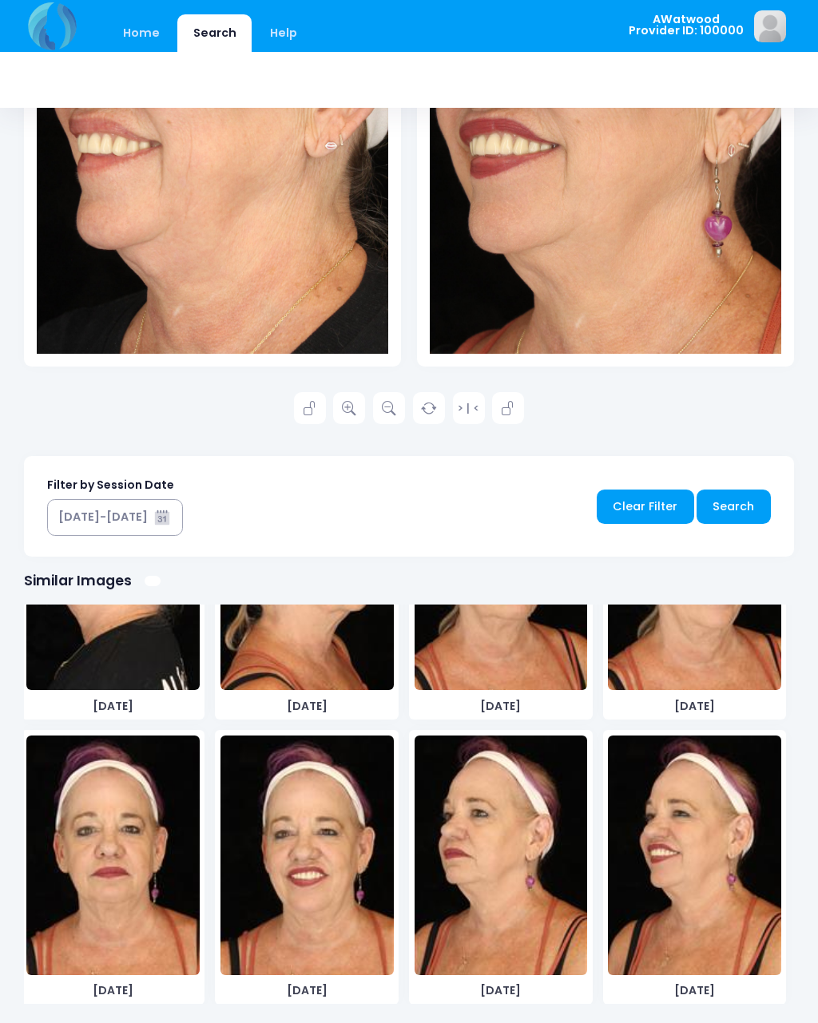
click at [280, 867] on img at bounding box center [306, 855] width 173 height 240
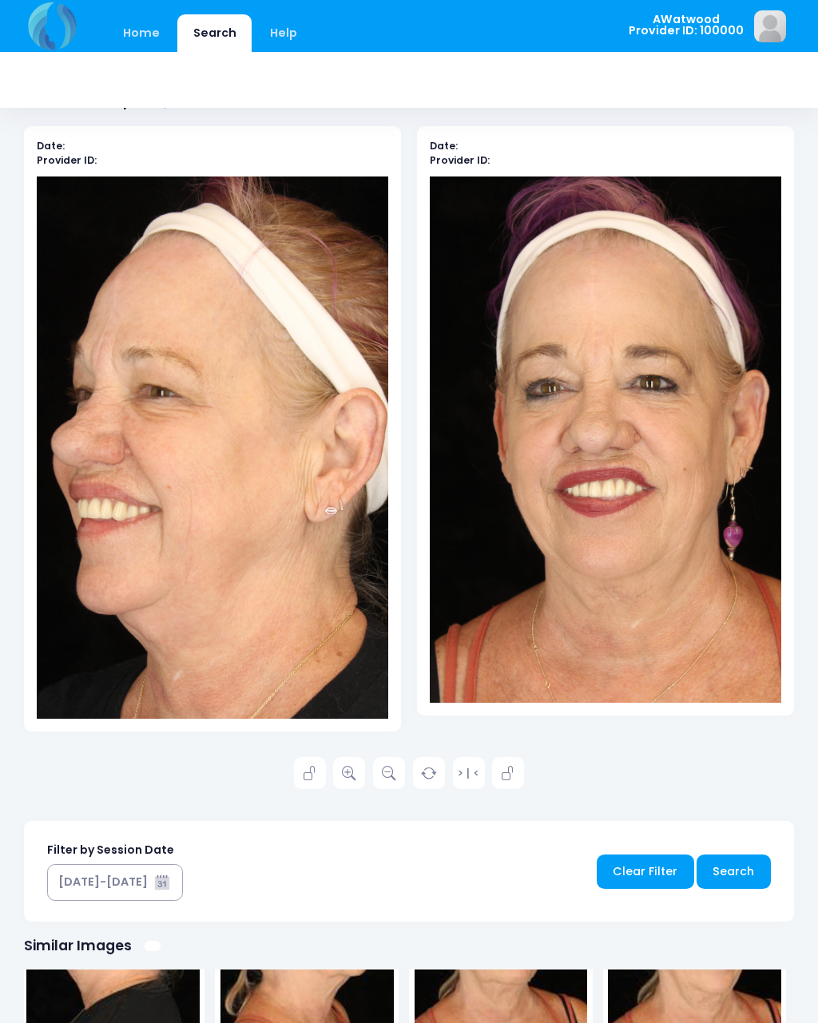
scroll to position [0, 0]
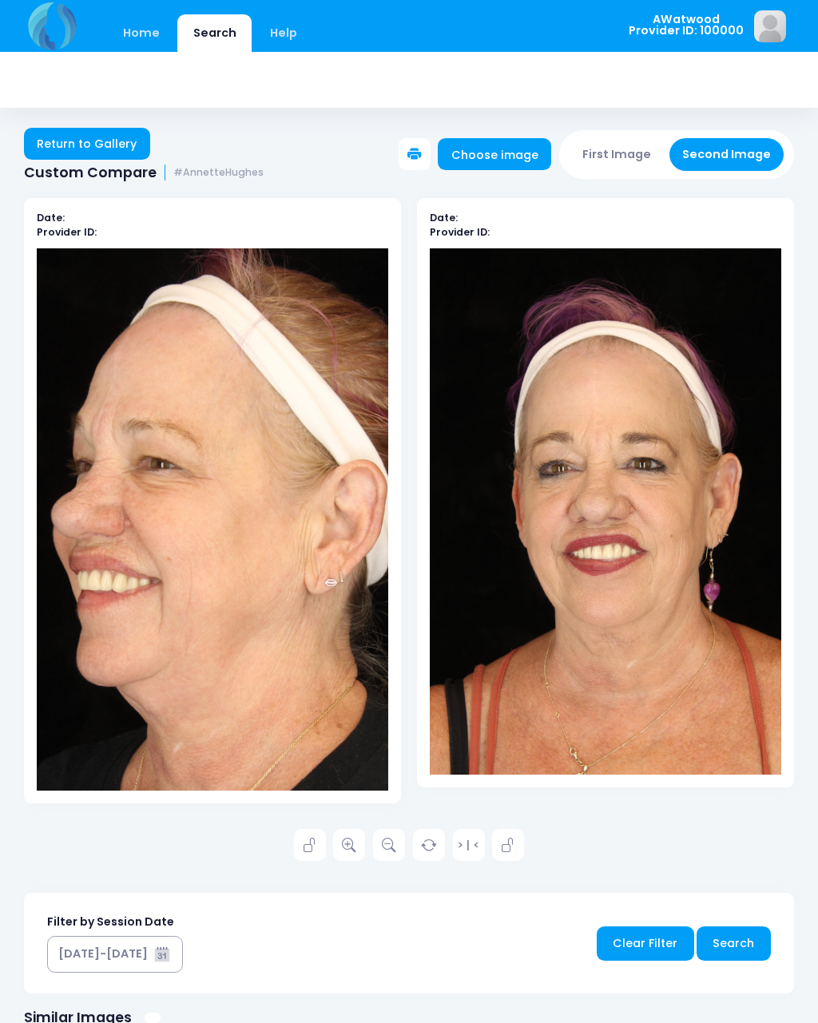
click at [647, 148] on button "First Image" at bounding box center [616, 154] width 95 height 33
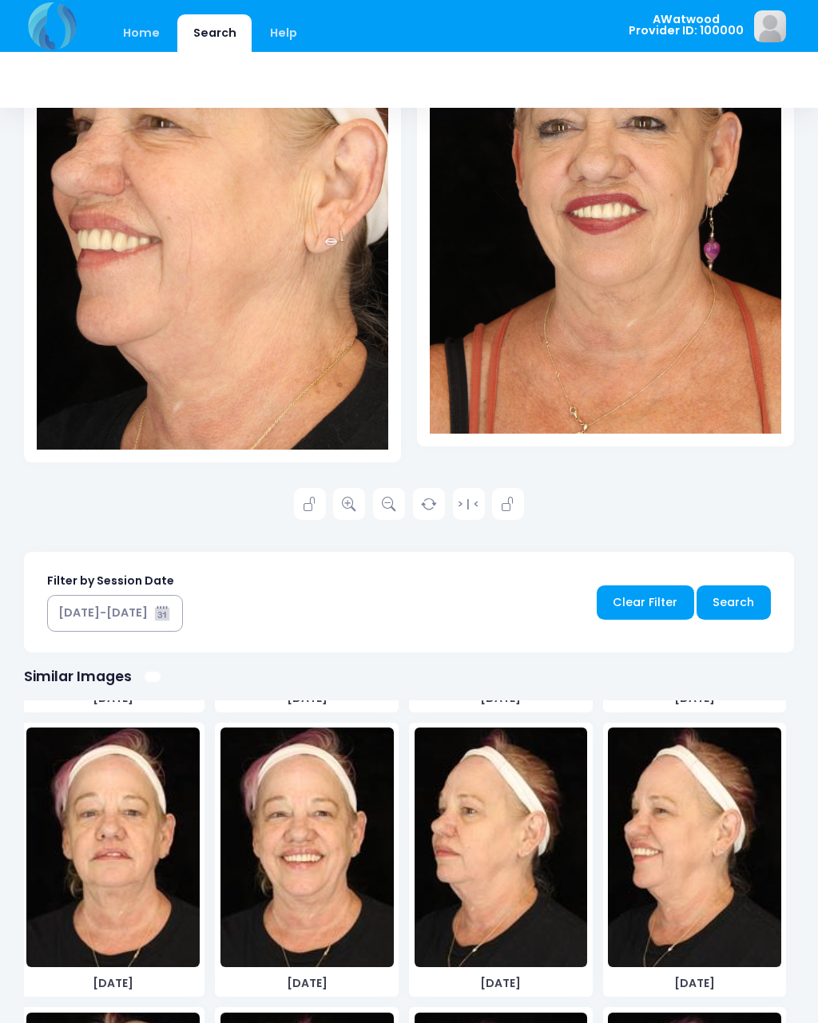
scroll to position [459, 0]
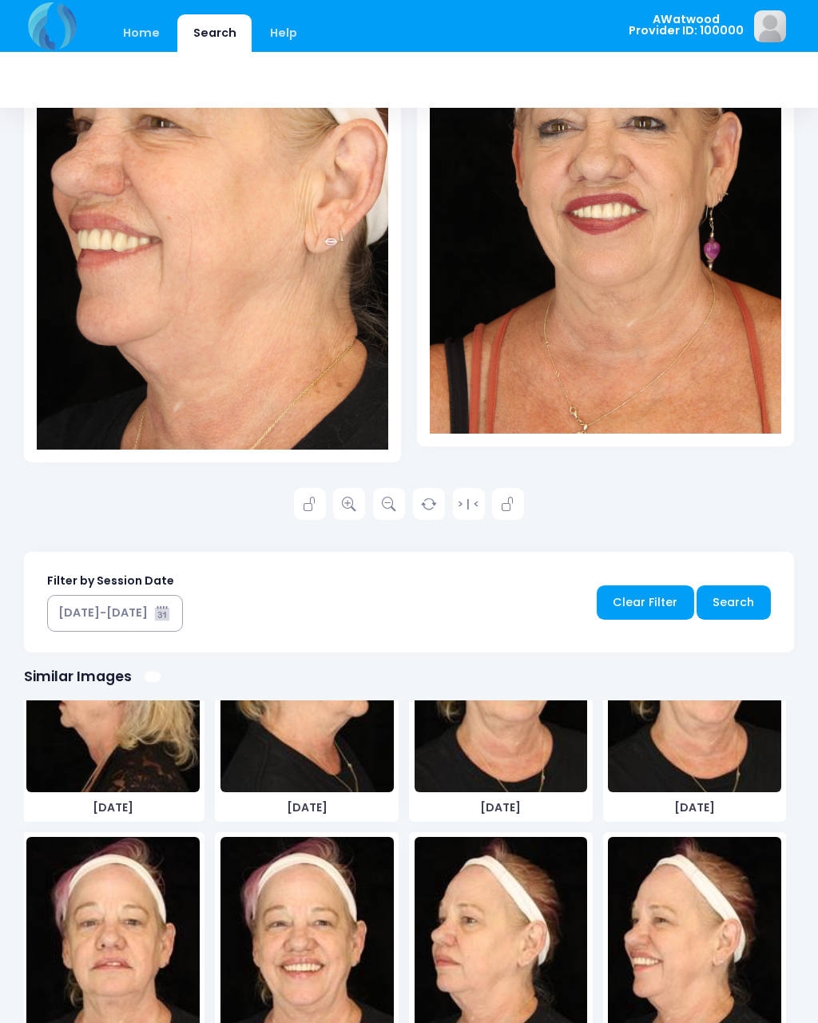
click at [351, 886] on img at bounding box center [306, 957] width 173 height 240
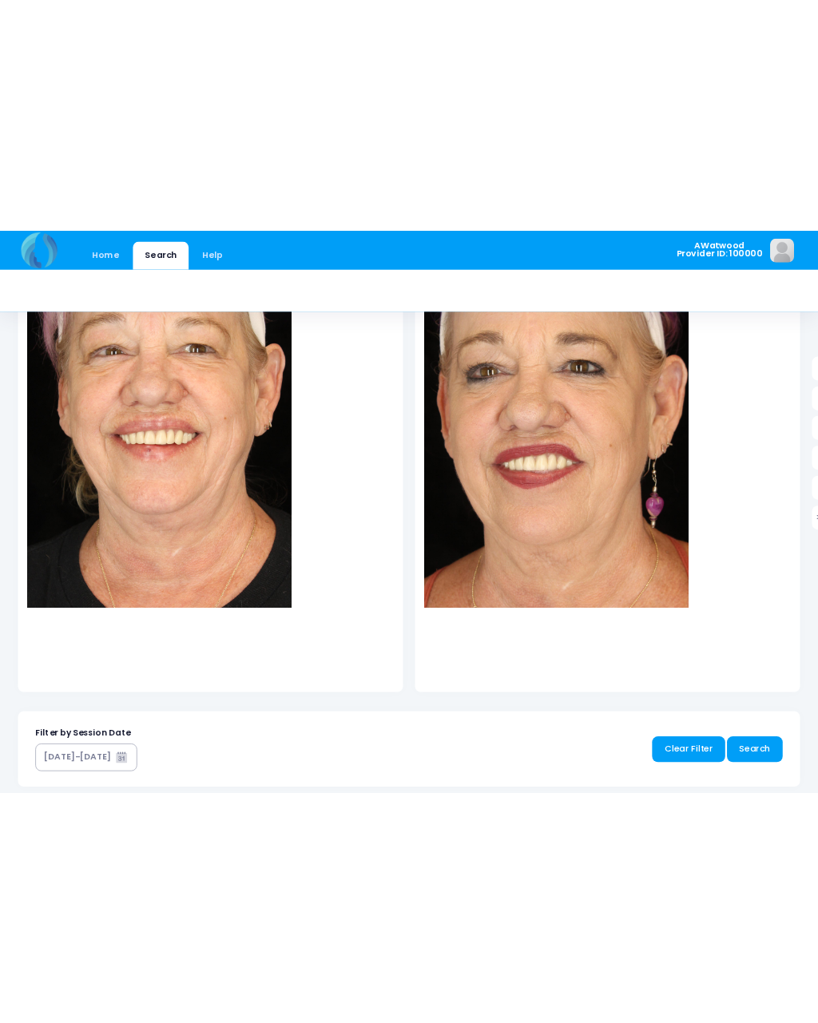
scroll to position [72, 0]
